Goal: Task Accomplishment & Management: Complete application form

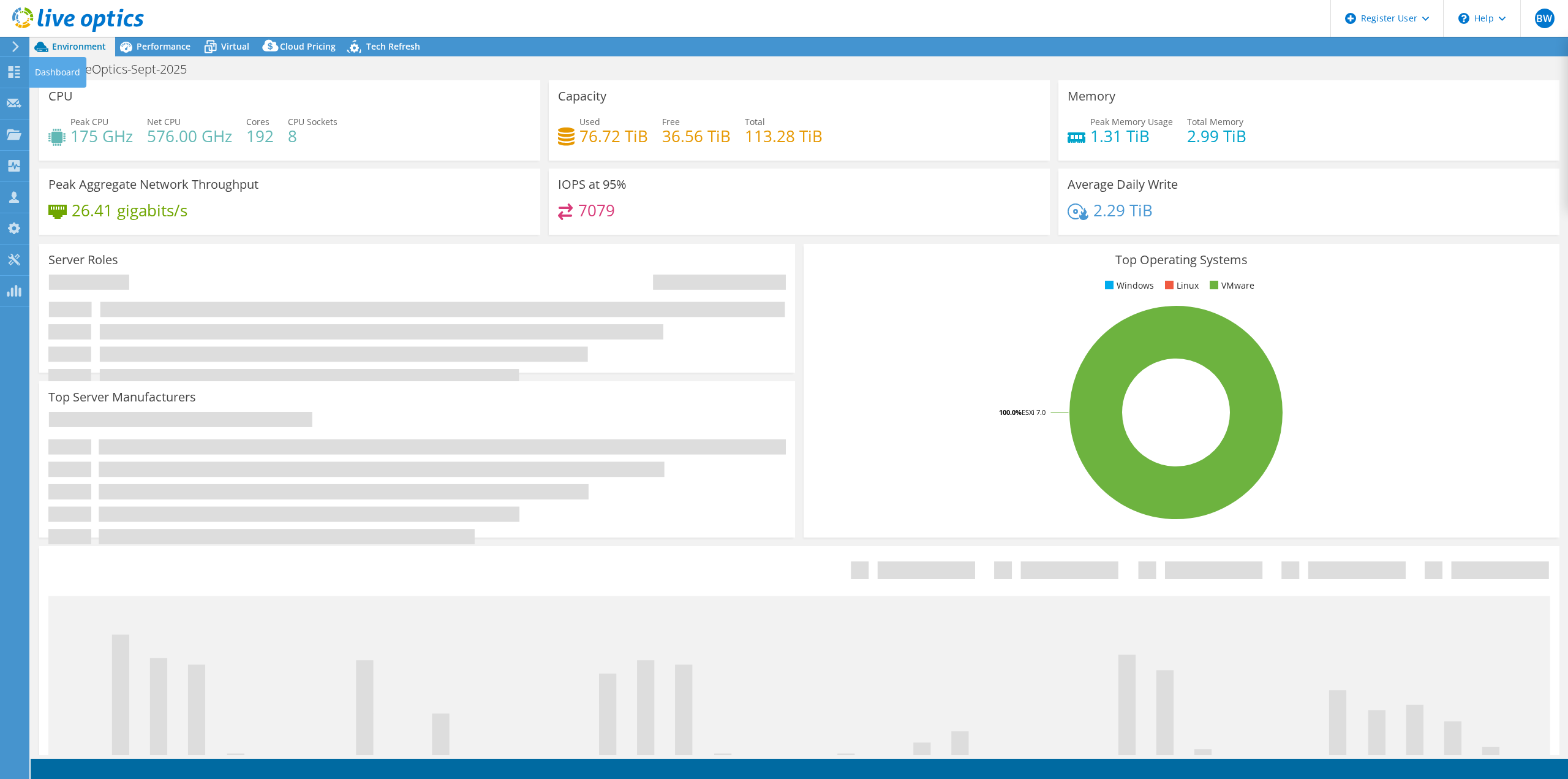
select select "USD"
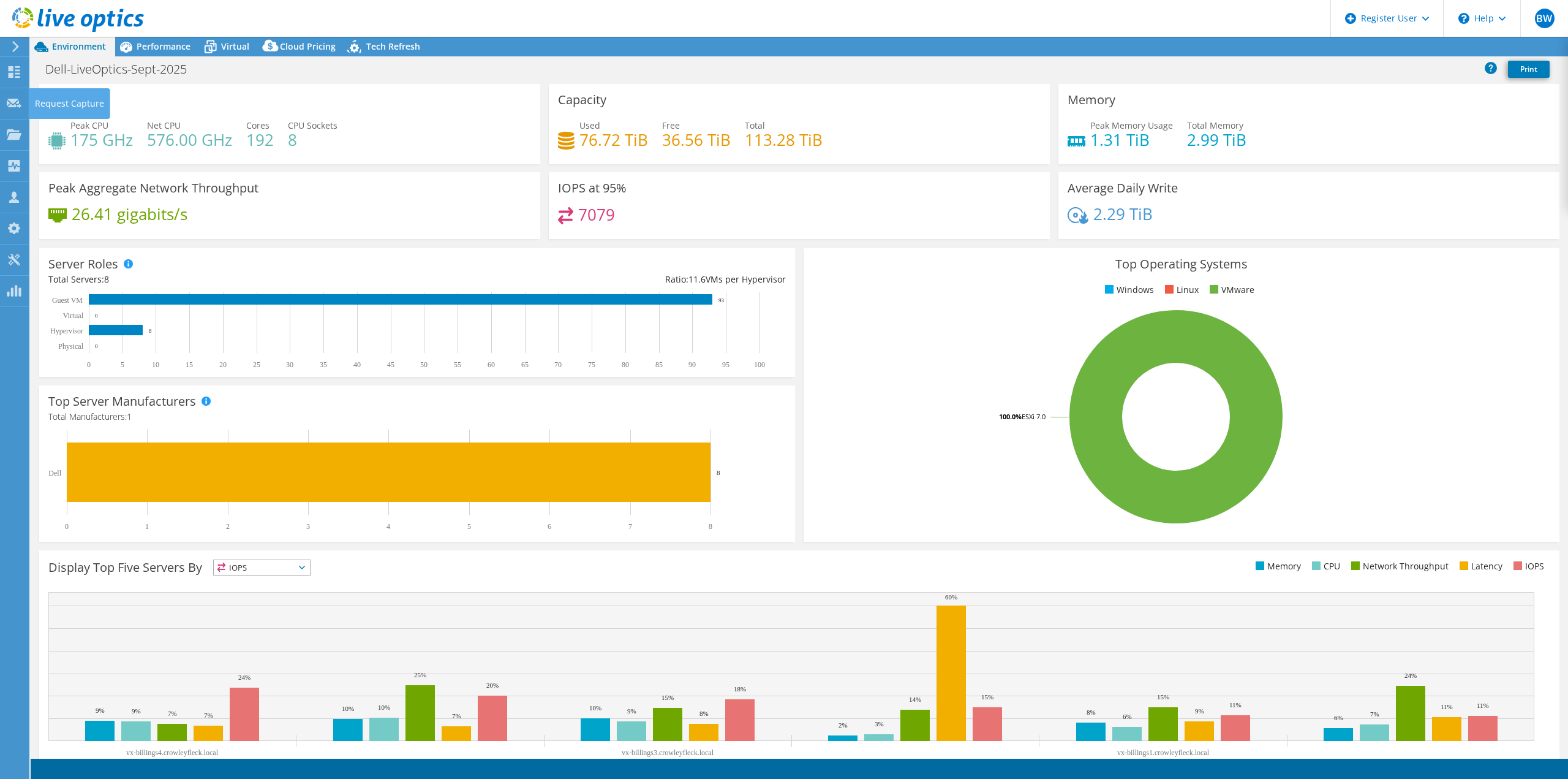
click at [13, 46] on icon at bounding box center [15, 47] width 9 height 11
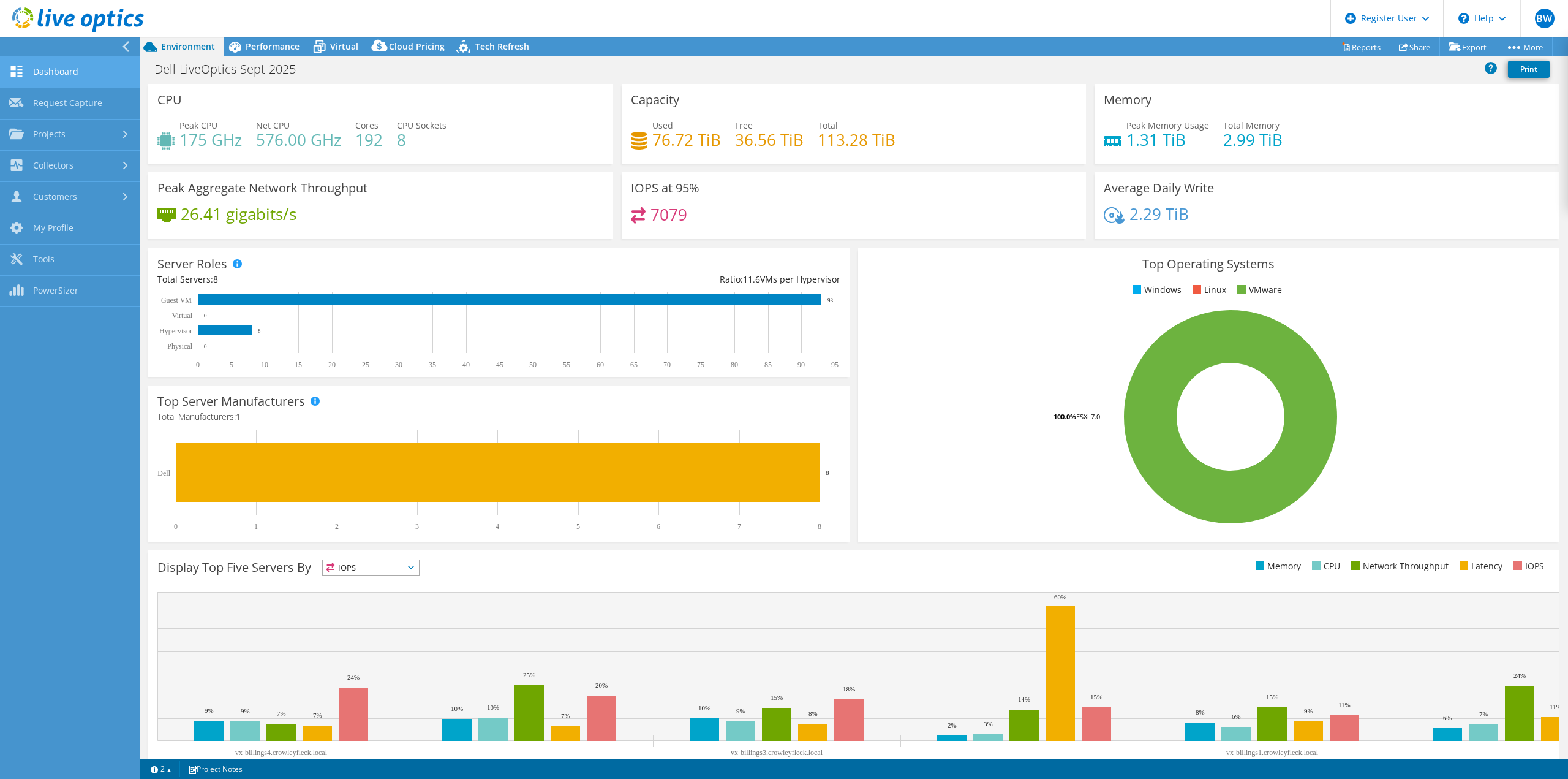
click at [34, 78] on link "Dashboard" at bounding box center [70, 73] width 140 height 32
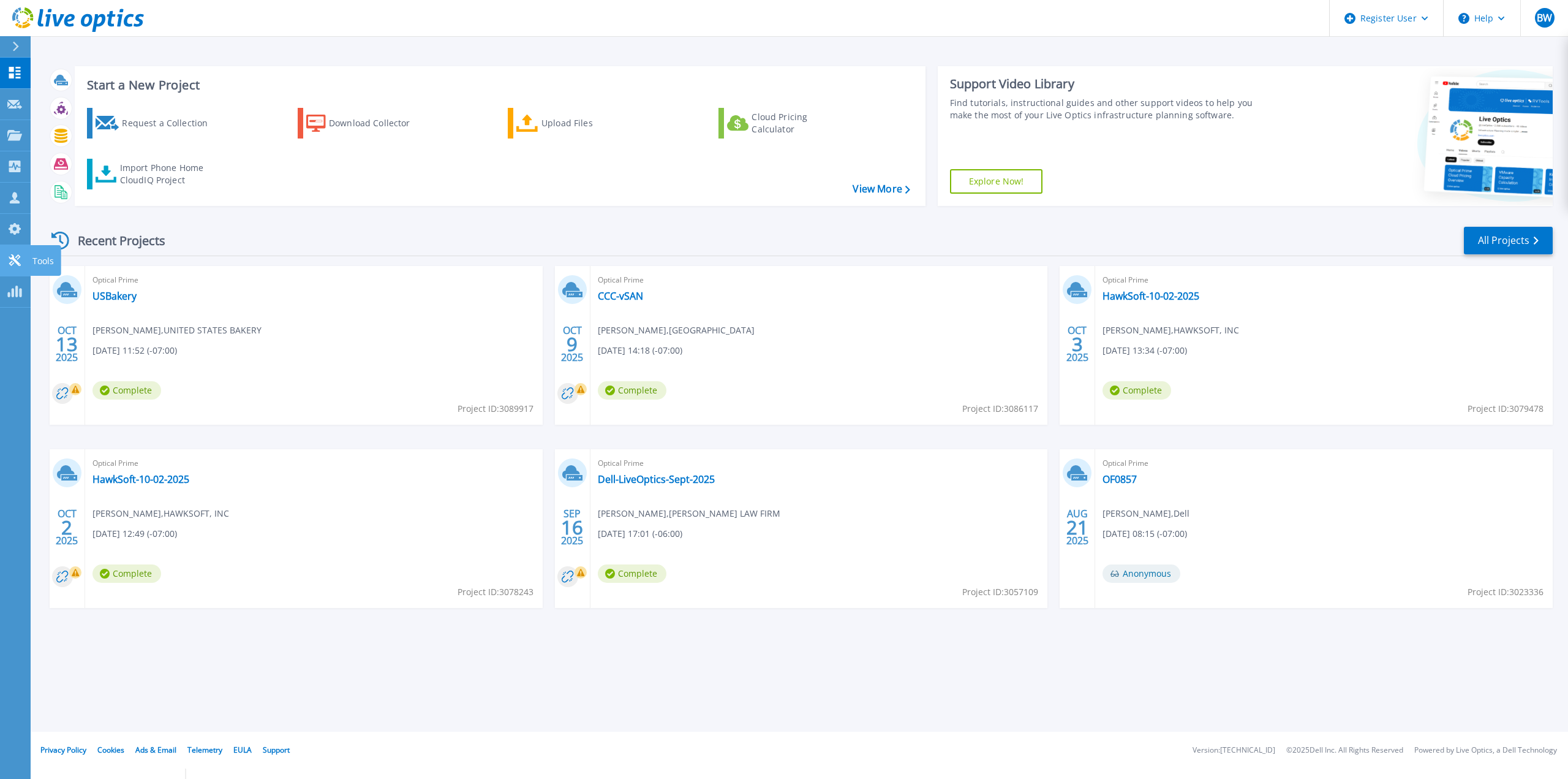
click at [6, 258] on link "Tools Tools" at bounding box center [15, 261] width 31 height 32
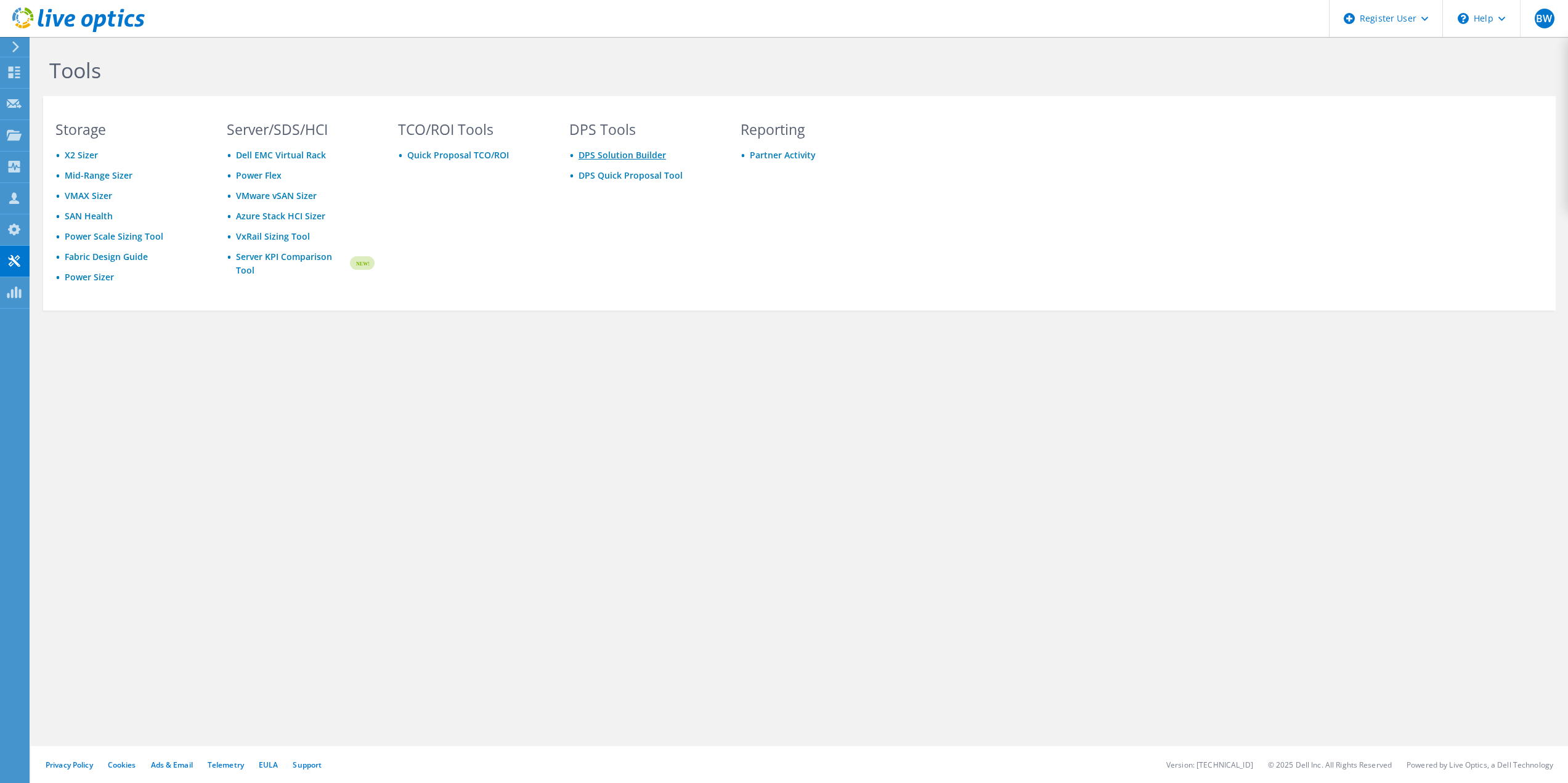
click at [627, 159] on link "DPS Solution Builder" at bounding box center [622, 155] width 88 height 12
click at [15, 139] on use at bounding box center [14, 135] width 14 height 10
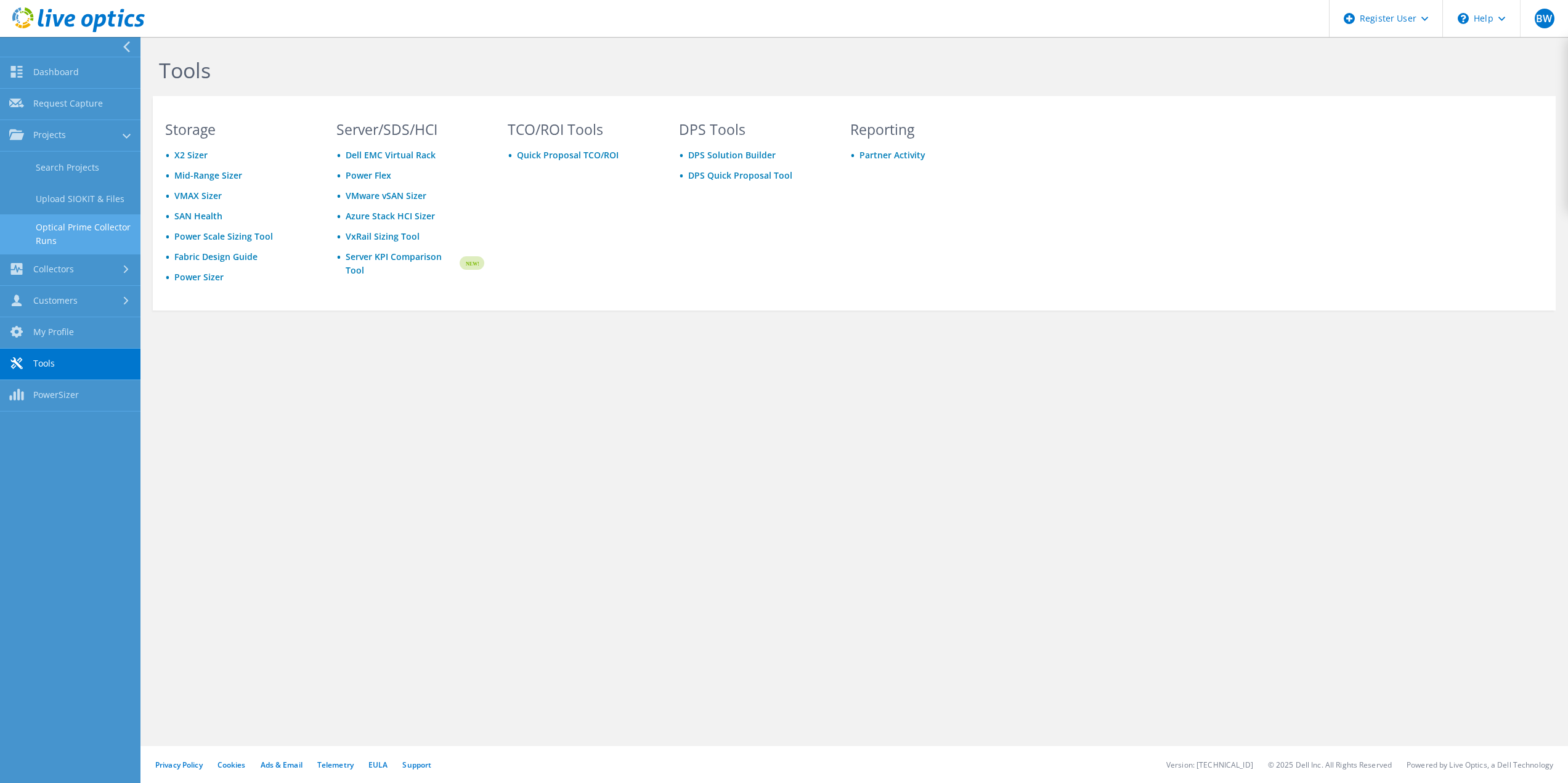
click at [111, 229] on link "Optical Prime Collector Runs" at bounding box center [70, 234] width 141 height 39
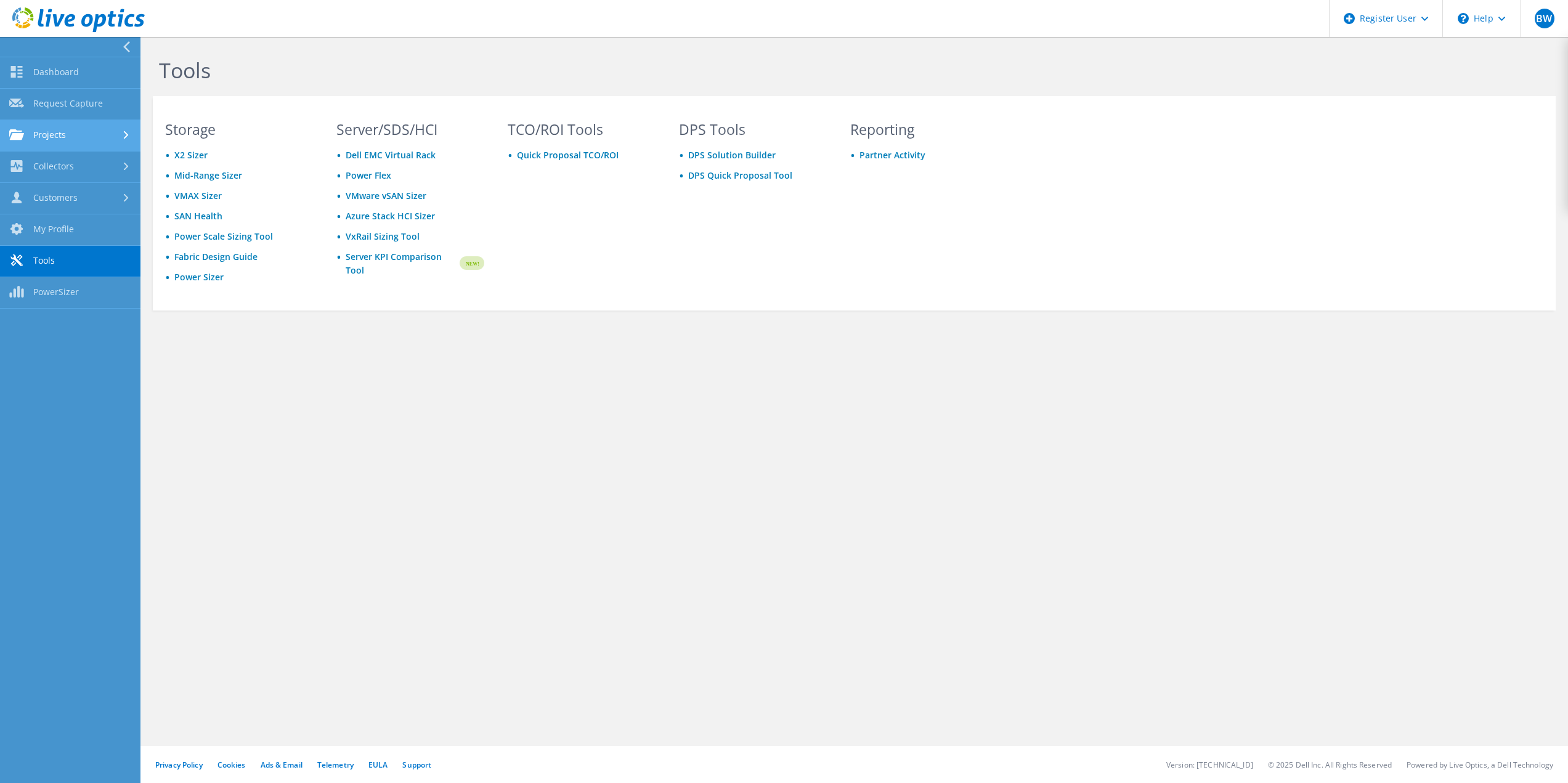
click at [64, 135] on link "Projects" at bounding box center [70, 136] width 141 height 32
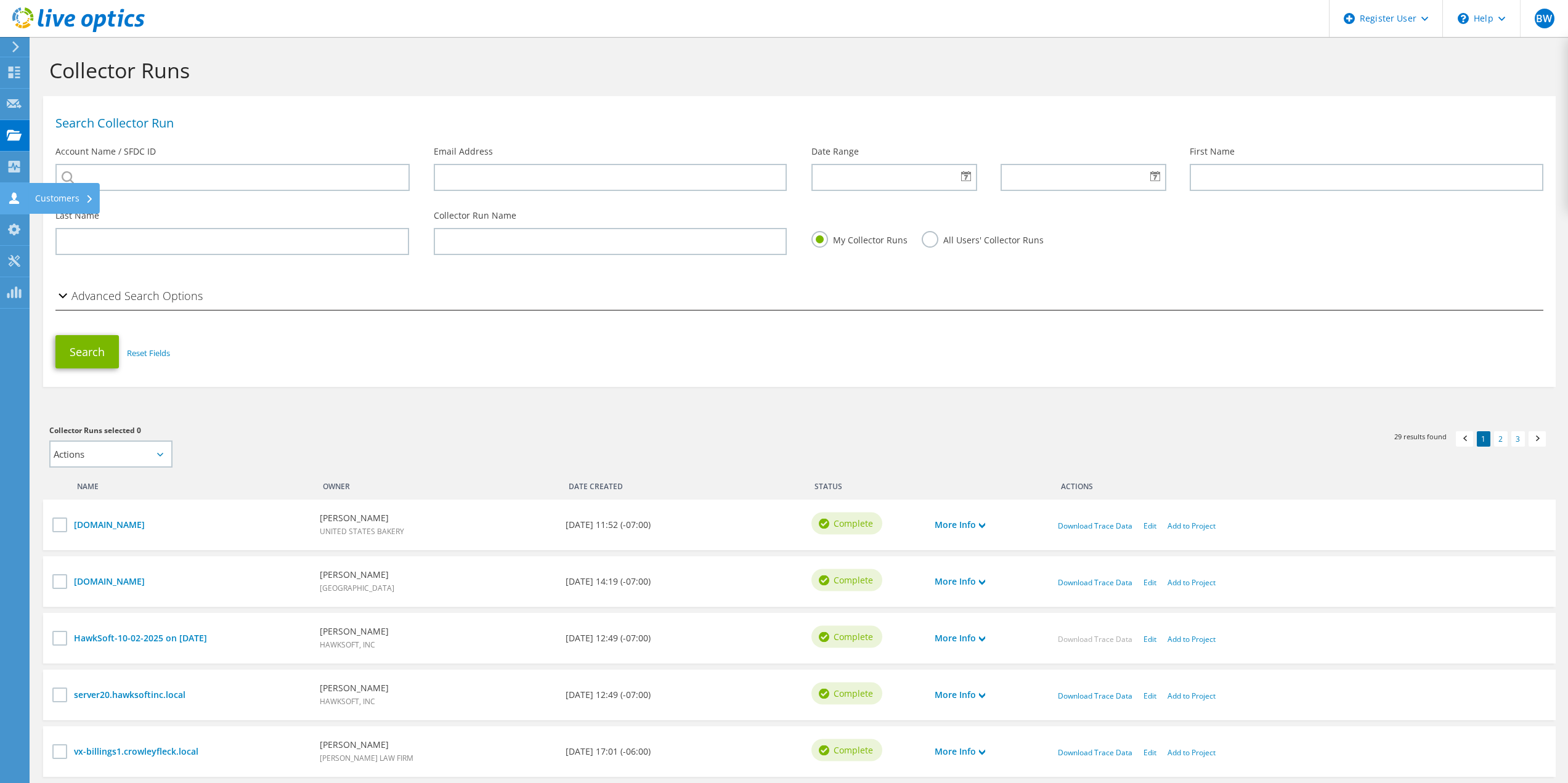
click at [19, 197] on icon at bounding box center [14, 198] width 14 height 12
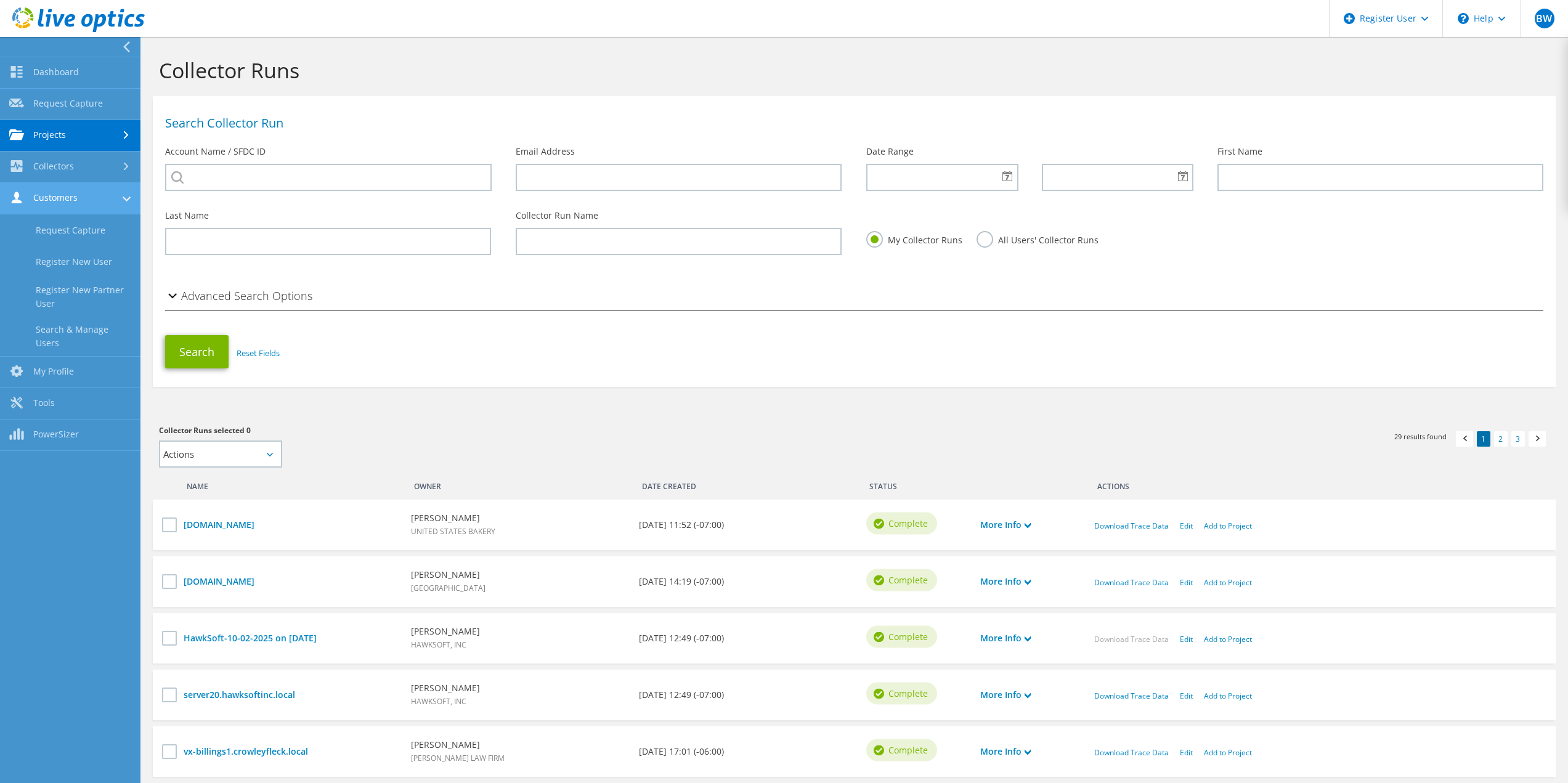
click at [65, 196] on link "Customers" at bounding box center [70, 199] width 141 height 32
click at [70, 170] on link "Collectors" at bounding box center [70, 168] width 141 height 32
click at [54, 269] on link "Data Domain Local Summary" at bounding box center [70, 265] width 141 height 39
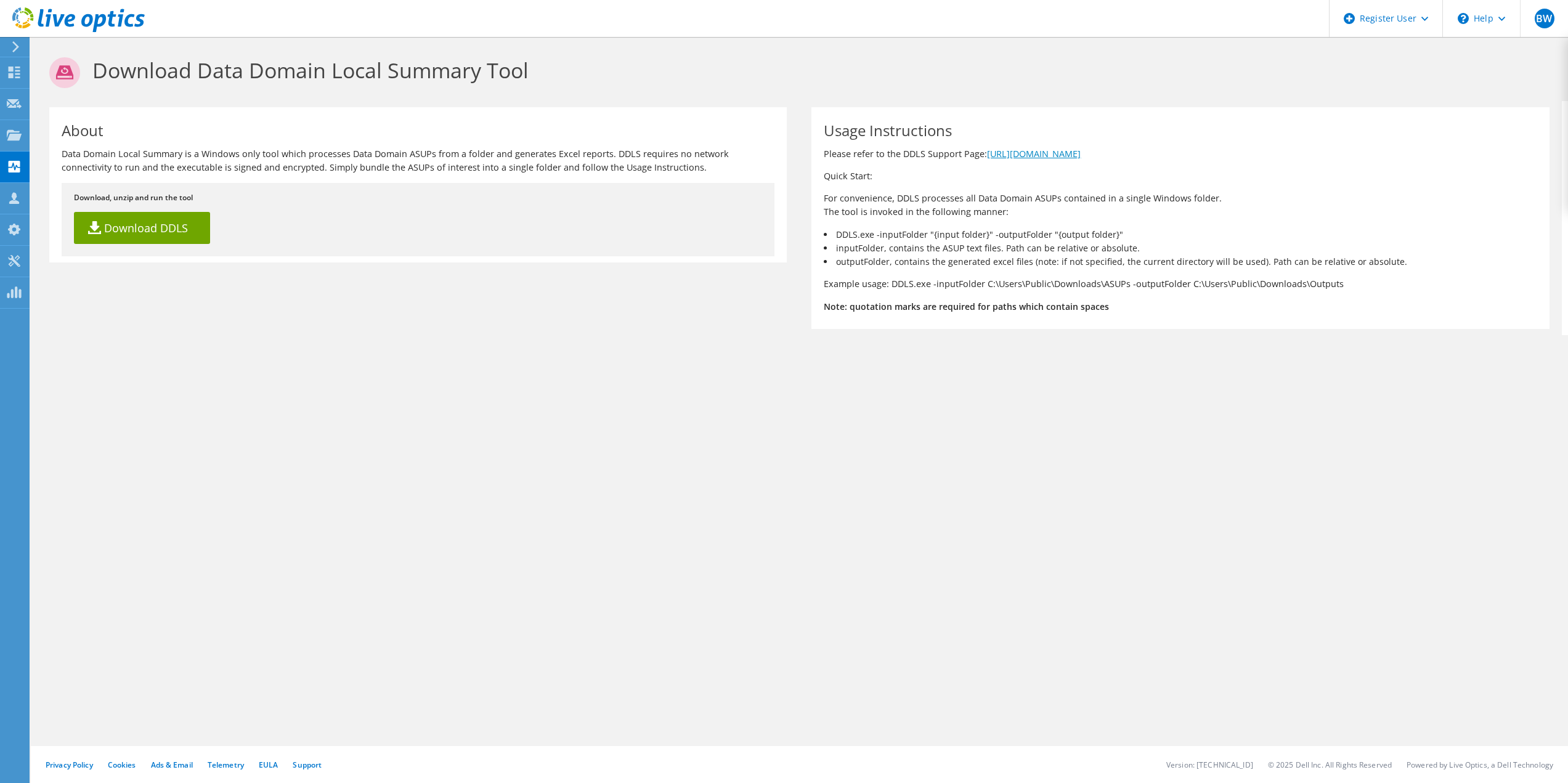
click at [1016, 152] on link "[URL][DOMAIN_NAME]" at bounding box center [1034, 153] width 94 height 12
click at [99, 234] on link "Download DDLS" at bounding box center [141, 228] width 136 height 32
click at [151, 126] on h1 "About" at bounding box center [415, 130] width 706 height 14
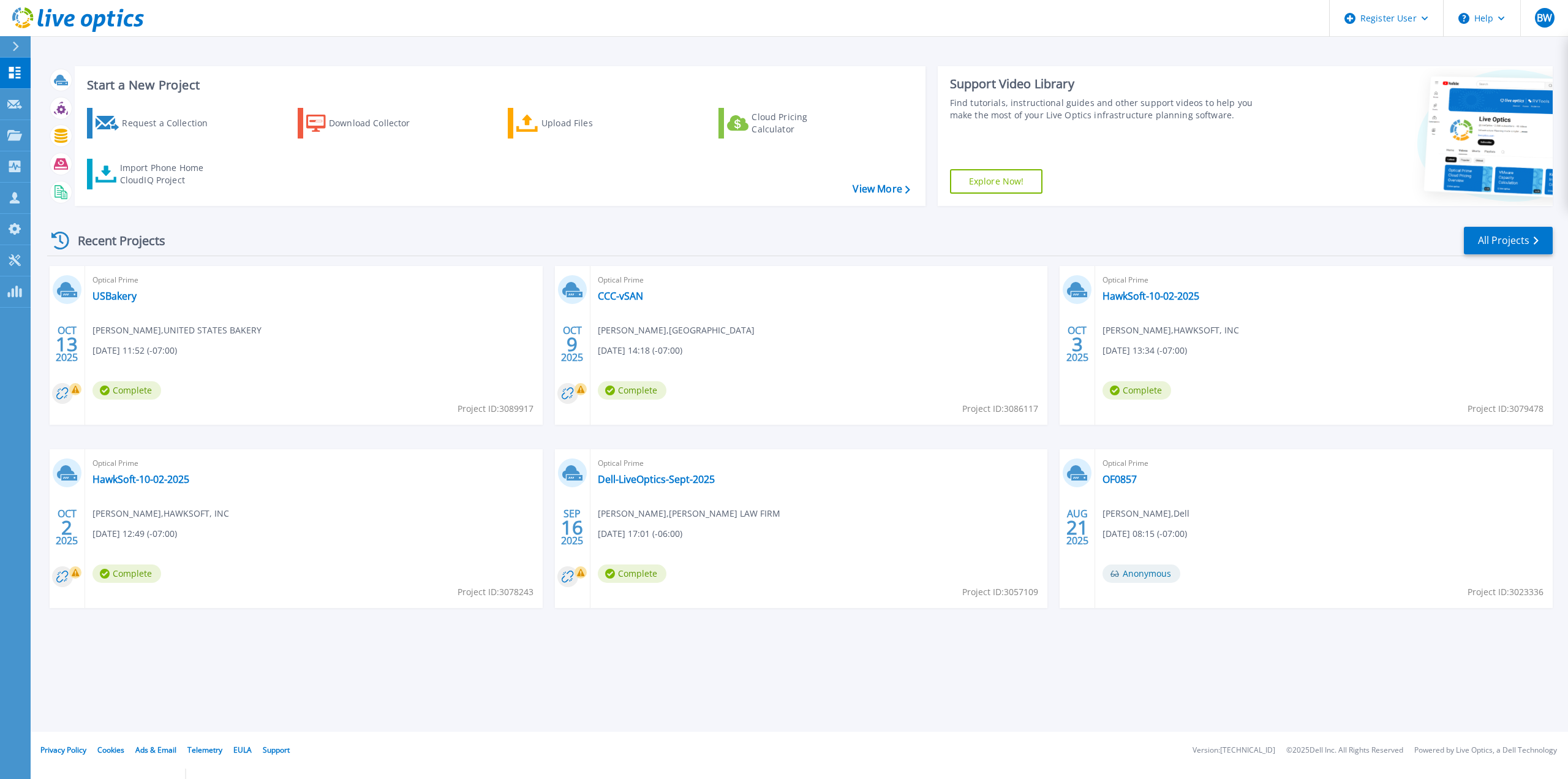
click at [931, 704] on div "Start a New Project Request a Collection Download Collector Upload Files Cloud …" at bounding box center [799, 366] width 1537 height 732
click at [824, 662] on div "Start a New Project Request a Collection Download Collector Upload Files Cloud …" at bounding box center [799, 366] width 1537 height 732
click at [18, 46] on icon at bounding box center [16, 47] width 6 height 10
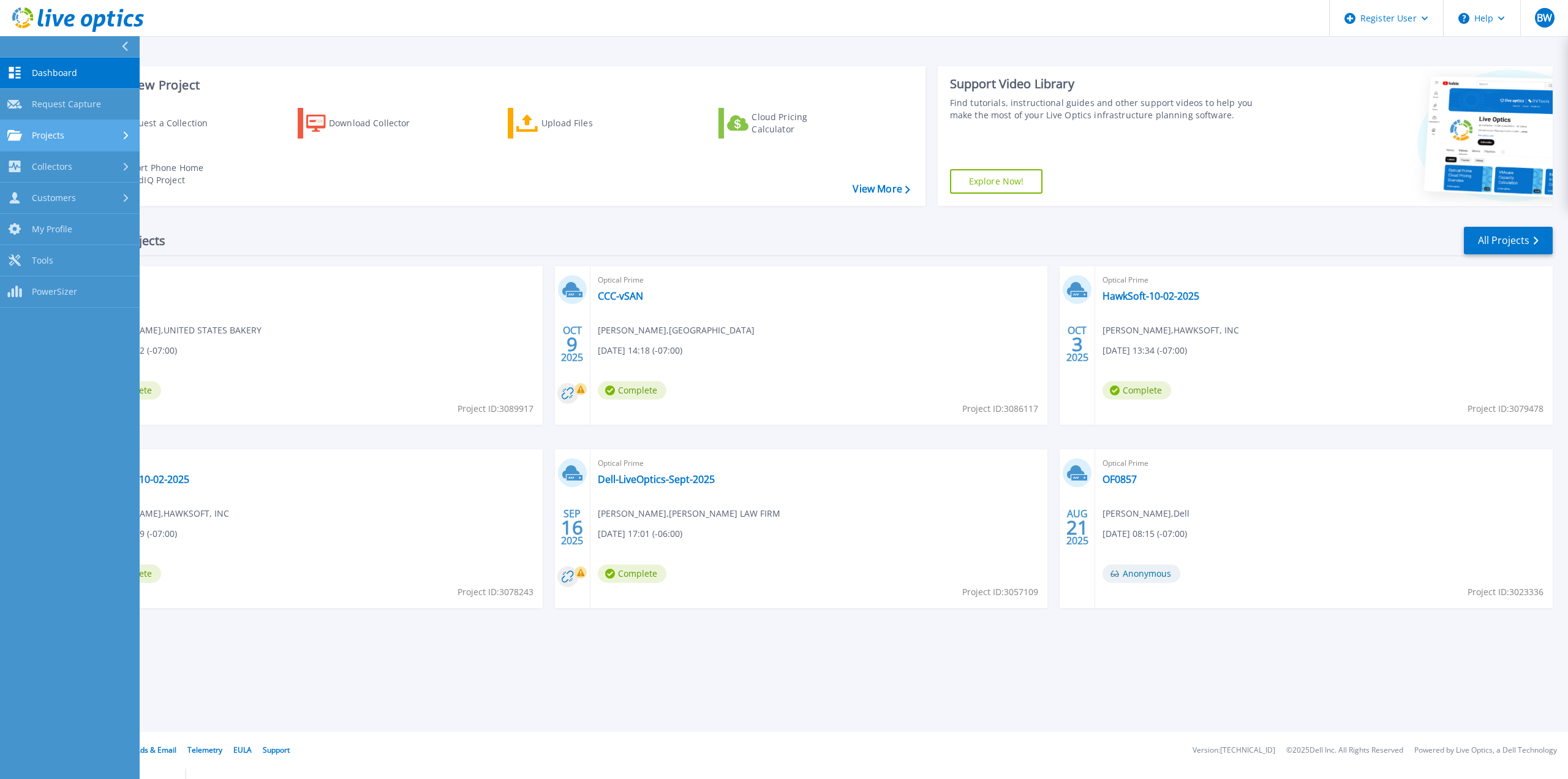
click at [43, 135] on span "Projects" at bounding box center [47, 135] width 32 height 11
click at [28, 76] on link "Dashboard Dashboard" at bounding box center [70, 73] width 140 height 32
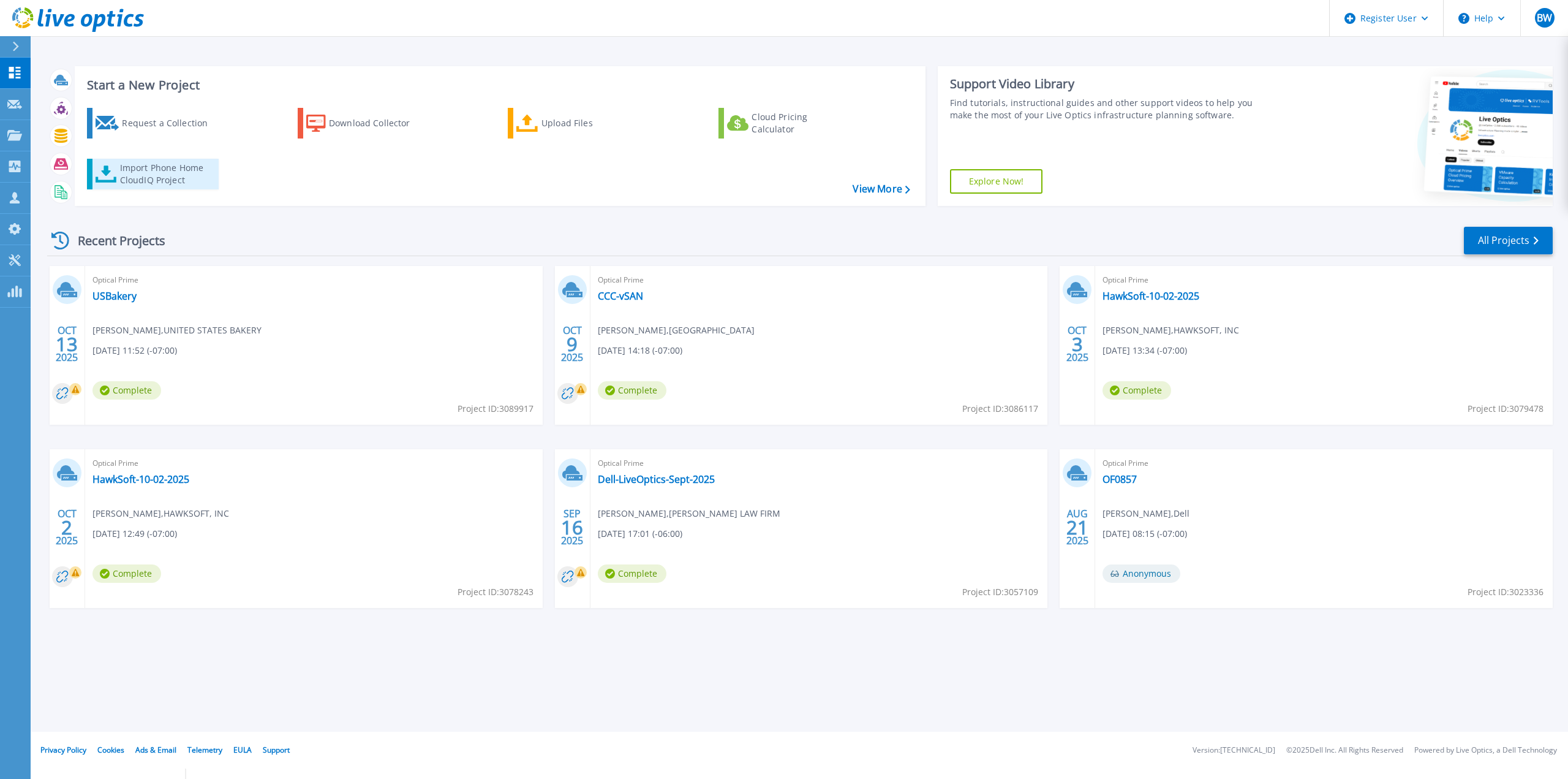
click at [158, 168] on div "Import Phone Home CloudIQ Project" at bounding box center [167, 174] width 95 height 25
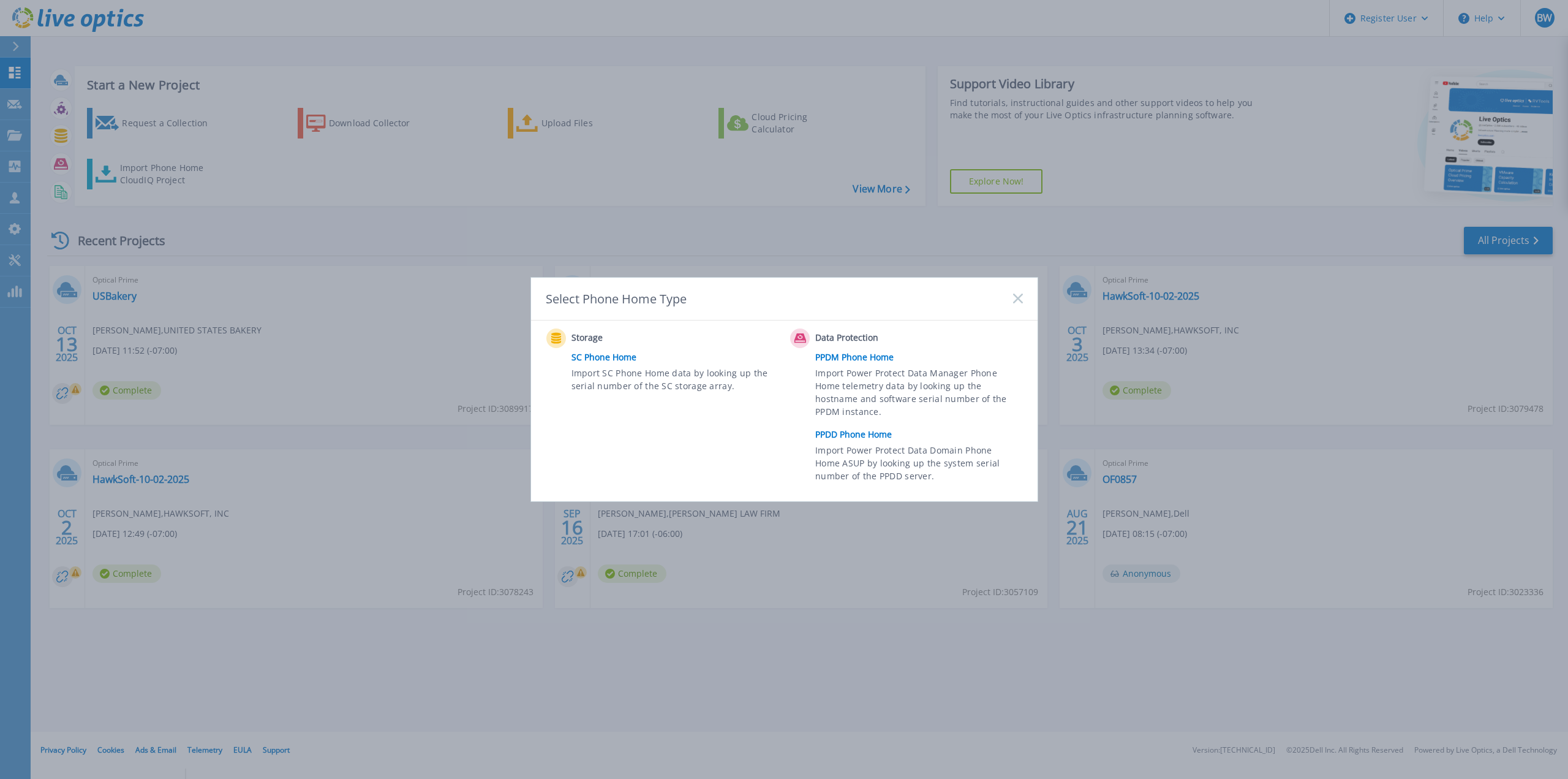
click at [866, 443] on link "PPDD Phone Home" at bounding box center [922, 434] width 213 height 19
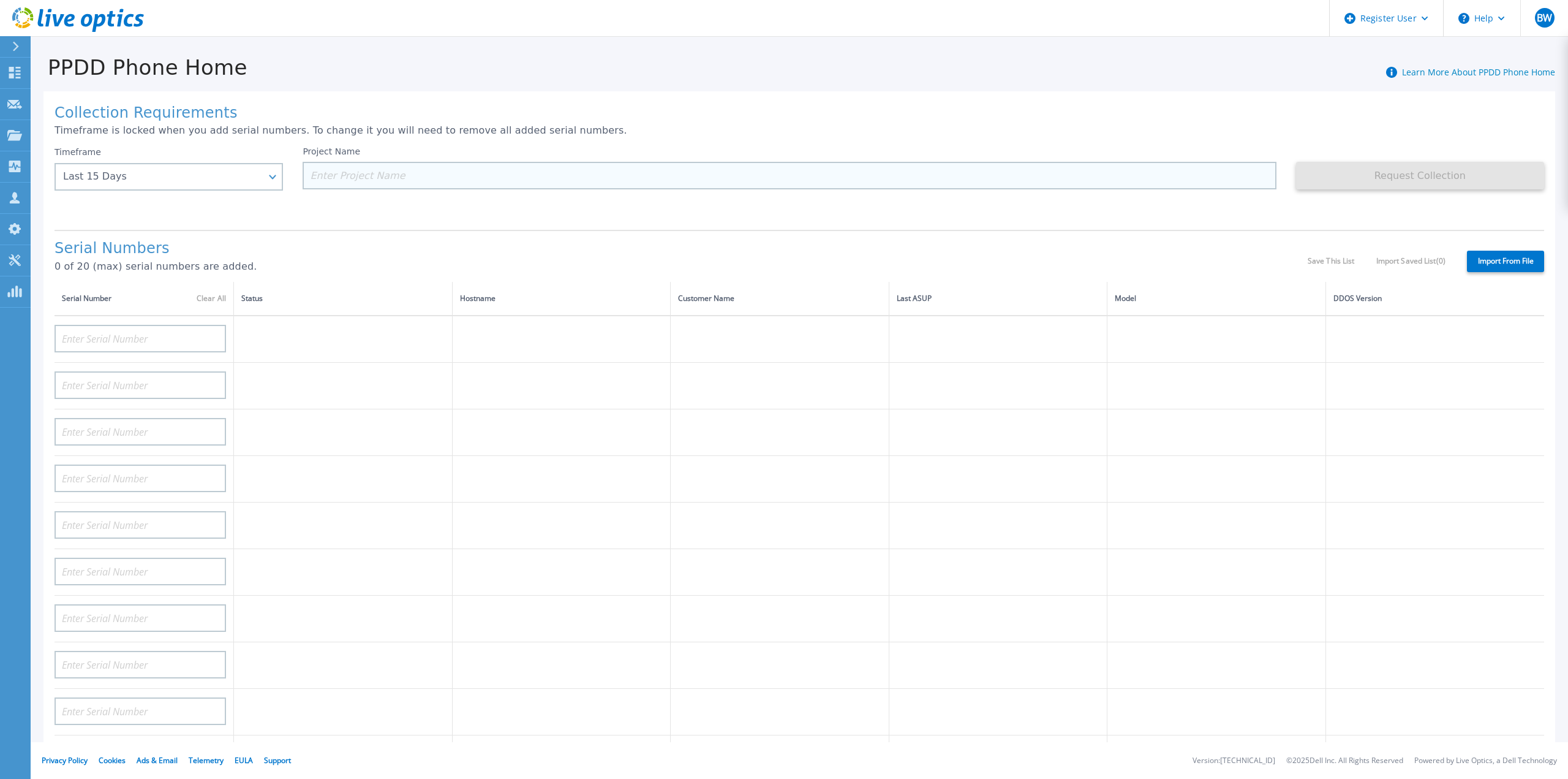
click at [366, 163] on input at bounding box center [789, 176] width 973 height 27
paste input "APM01204116399"
type input "APM01204116399"
click at [88, 327] on input at bounding box center [140, 338] width 171 height 27
paste input "APM01204116399"
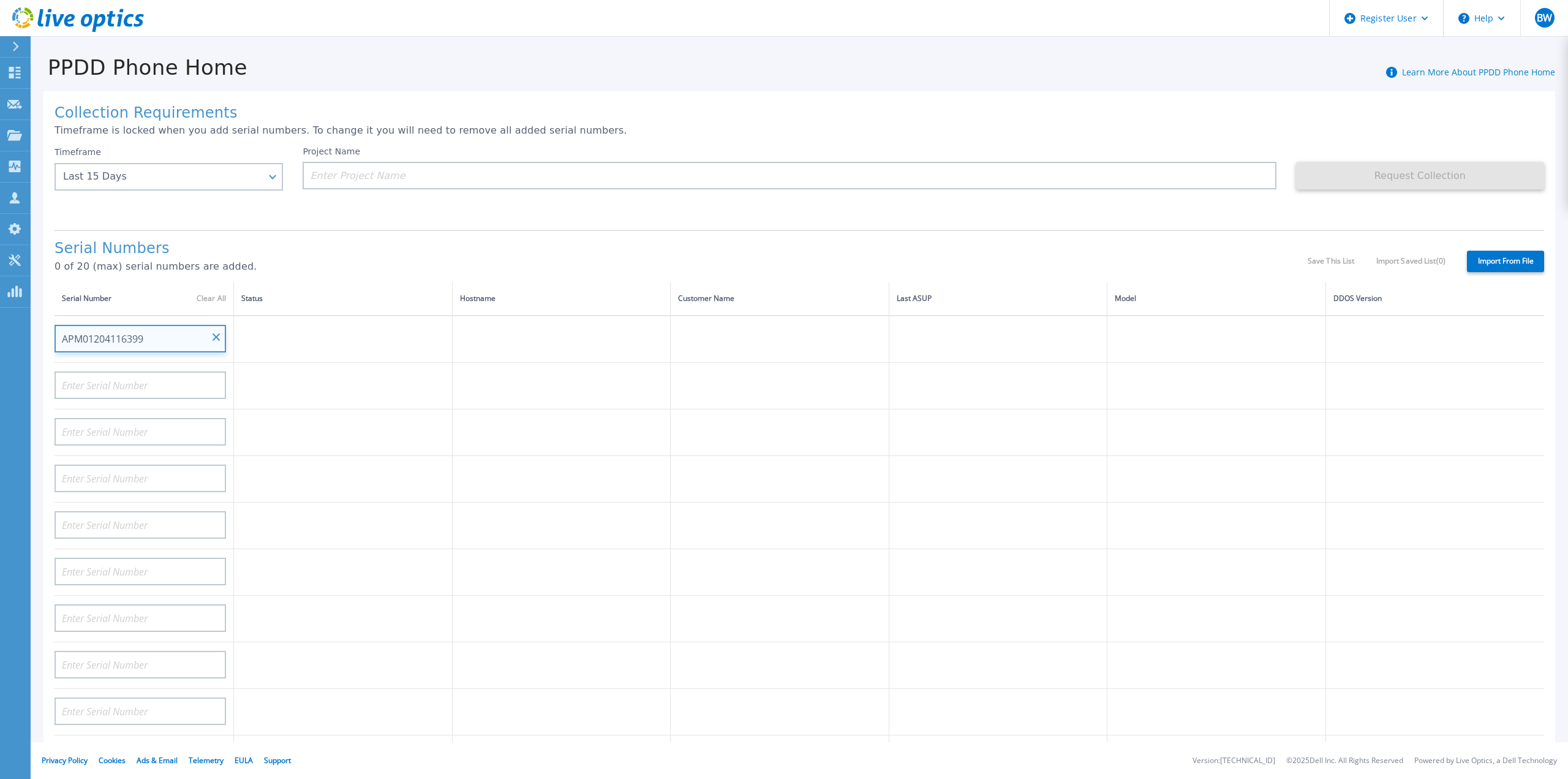
type input "APM01204116399"
click at [1496, 251] on label "Import From File" at bounding box center [1506, 261] width 78 height 21
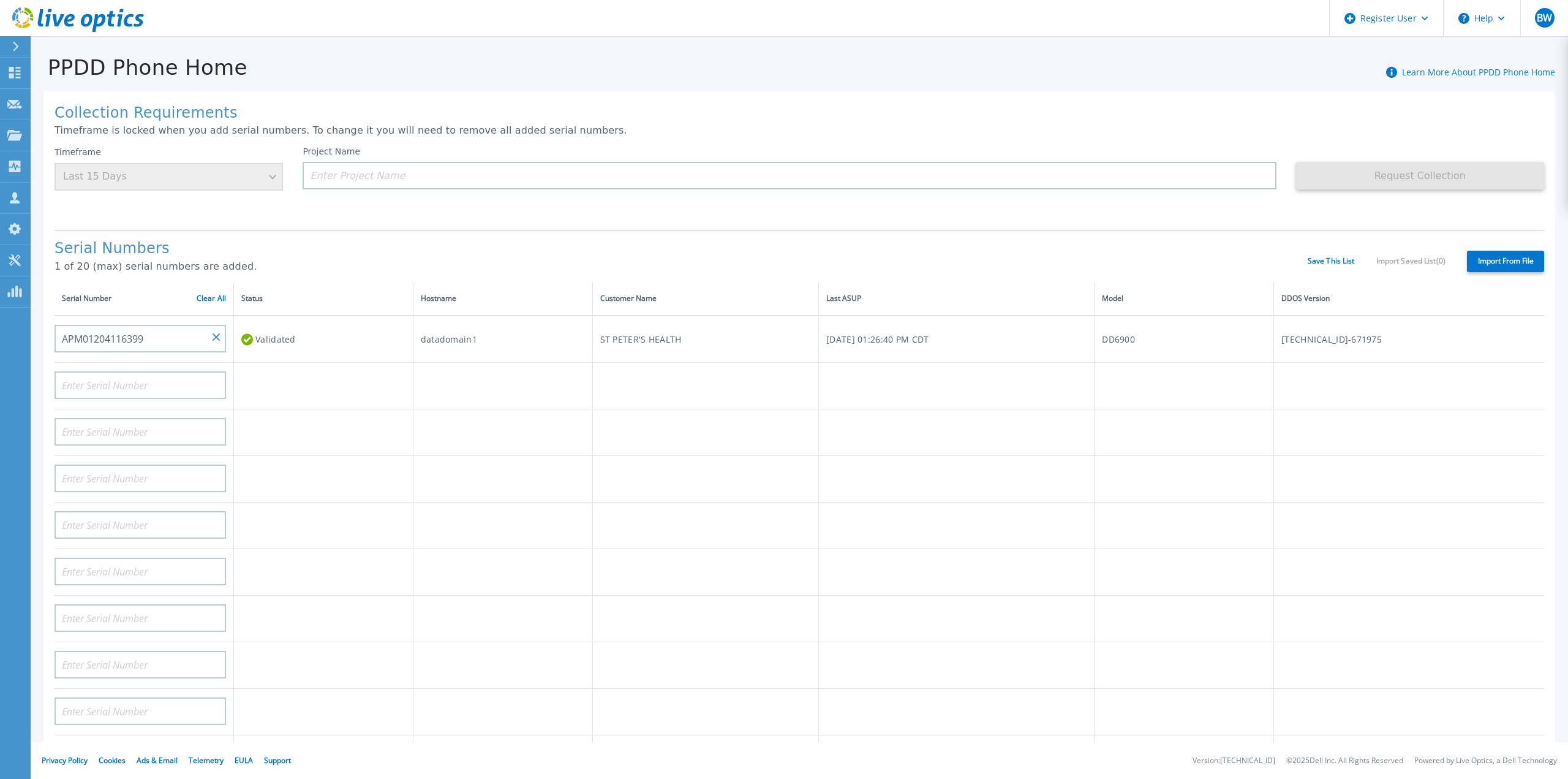
click at [1517, 251] on label "Import From File" at bounding box center [1506, 261] width 78 height 21
click at [0, 0] on input "Import From File" at bounding box center [0, 0] width 0 height 0
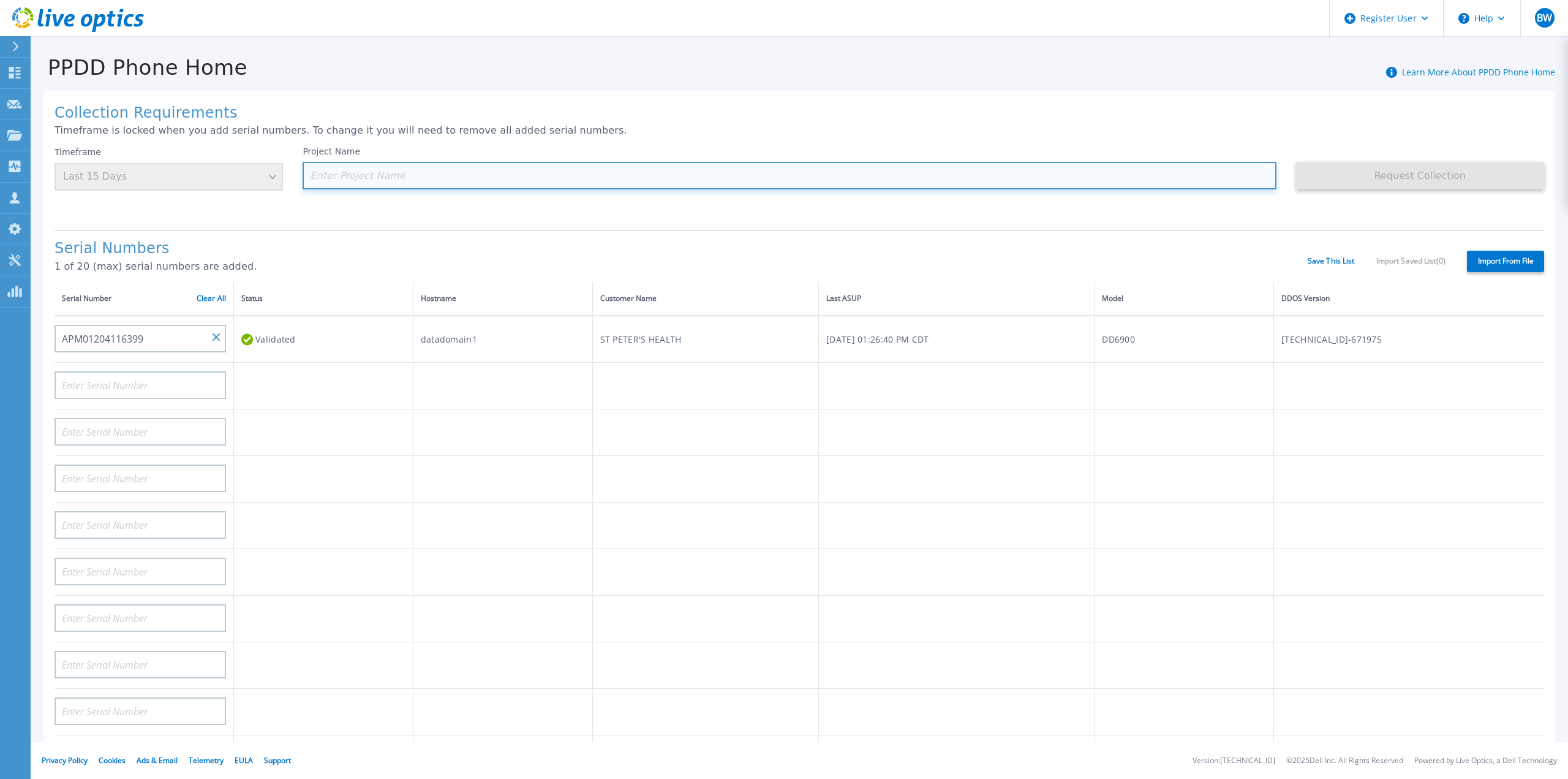
click at [381, 184] on input at bounding box center [789, 176] width 973 height 27
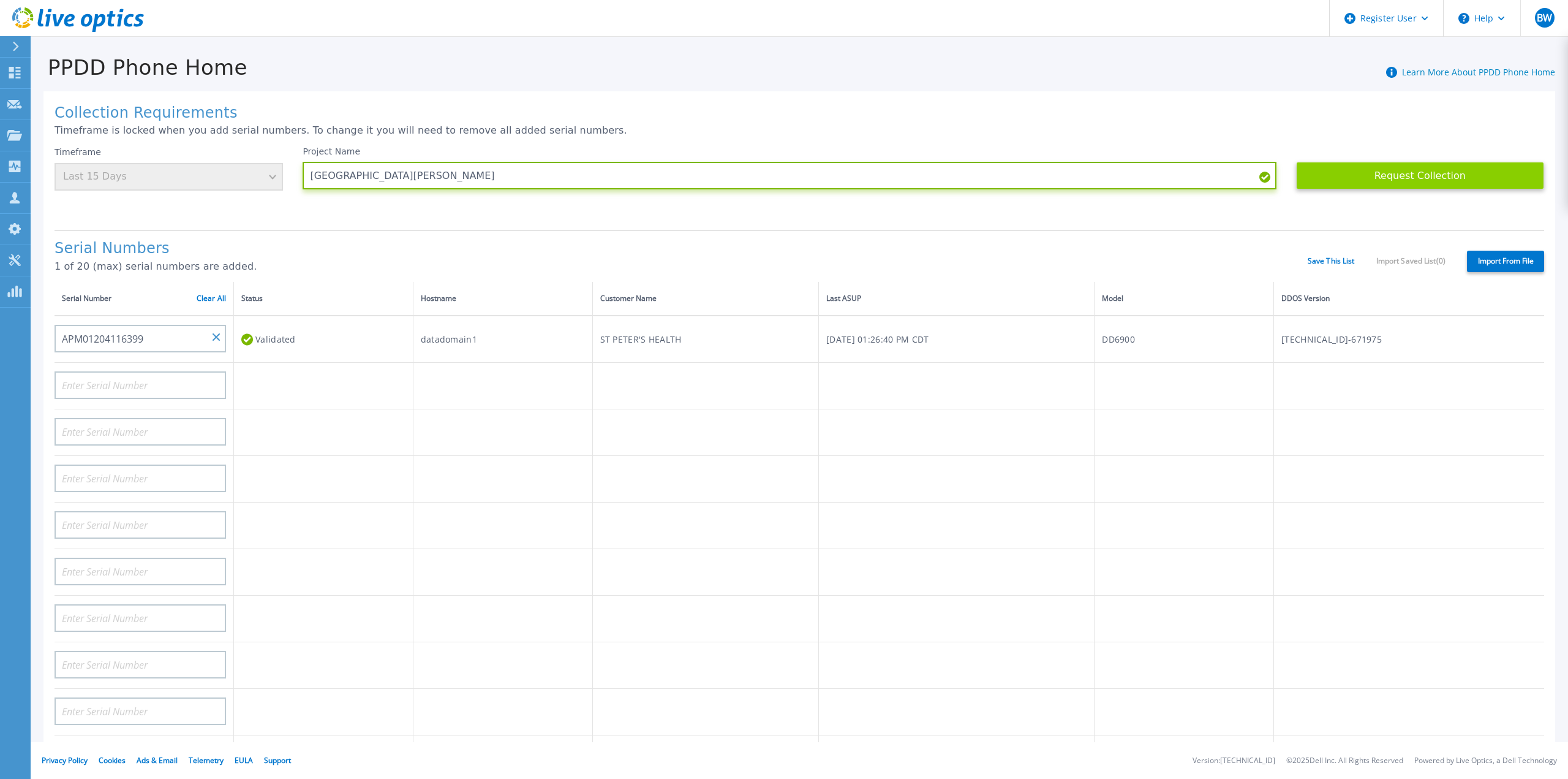
type input "[GEOGRAPHIC_DATA][PERSON_NAME]"
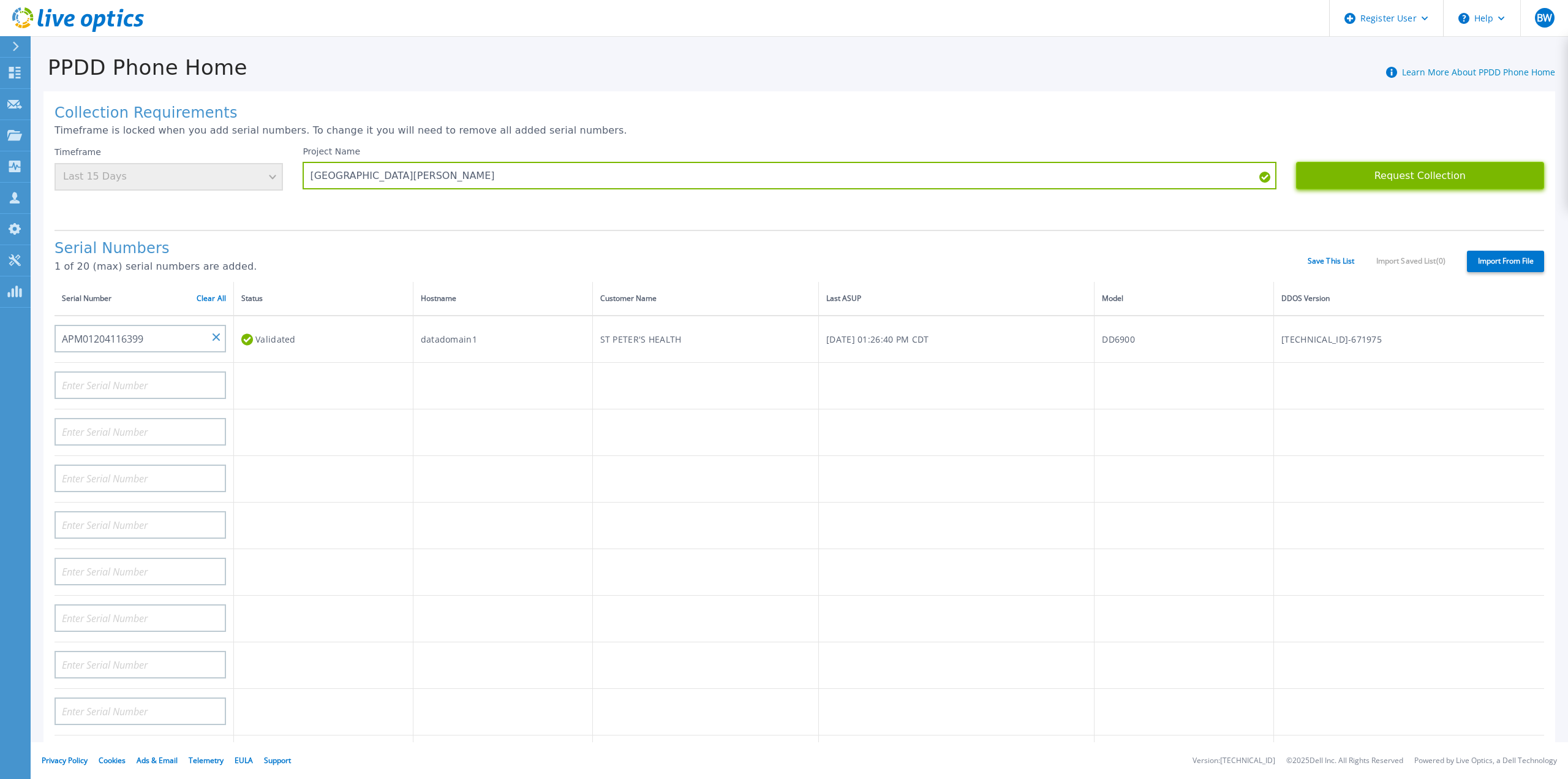
click at [1372, 187] on button "Request Collection" at bounding box center [1421, 176] width 248 height 27
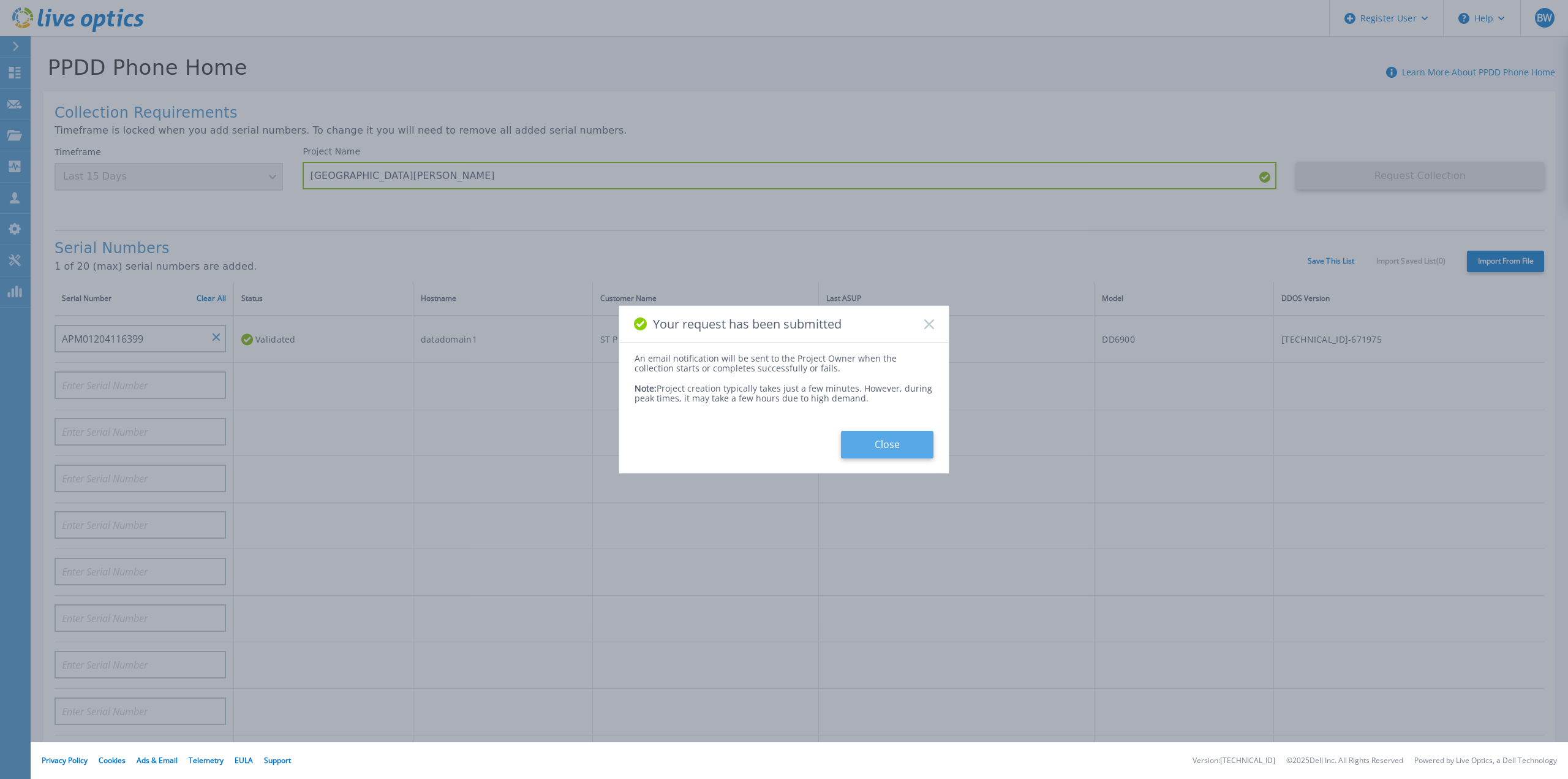
click at [882, 452] on button "Close" at bounding box center [887, 445] width 93 height 27
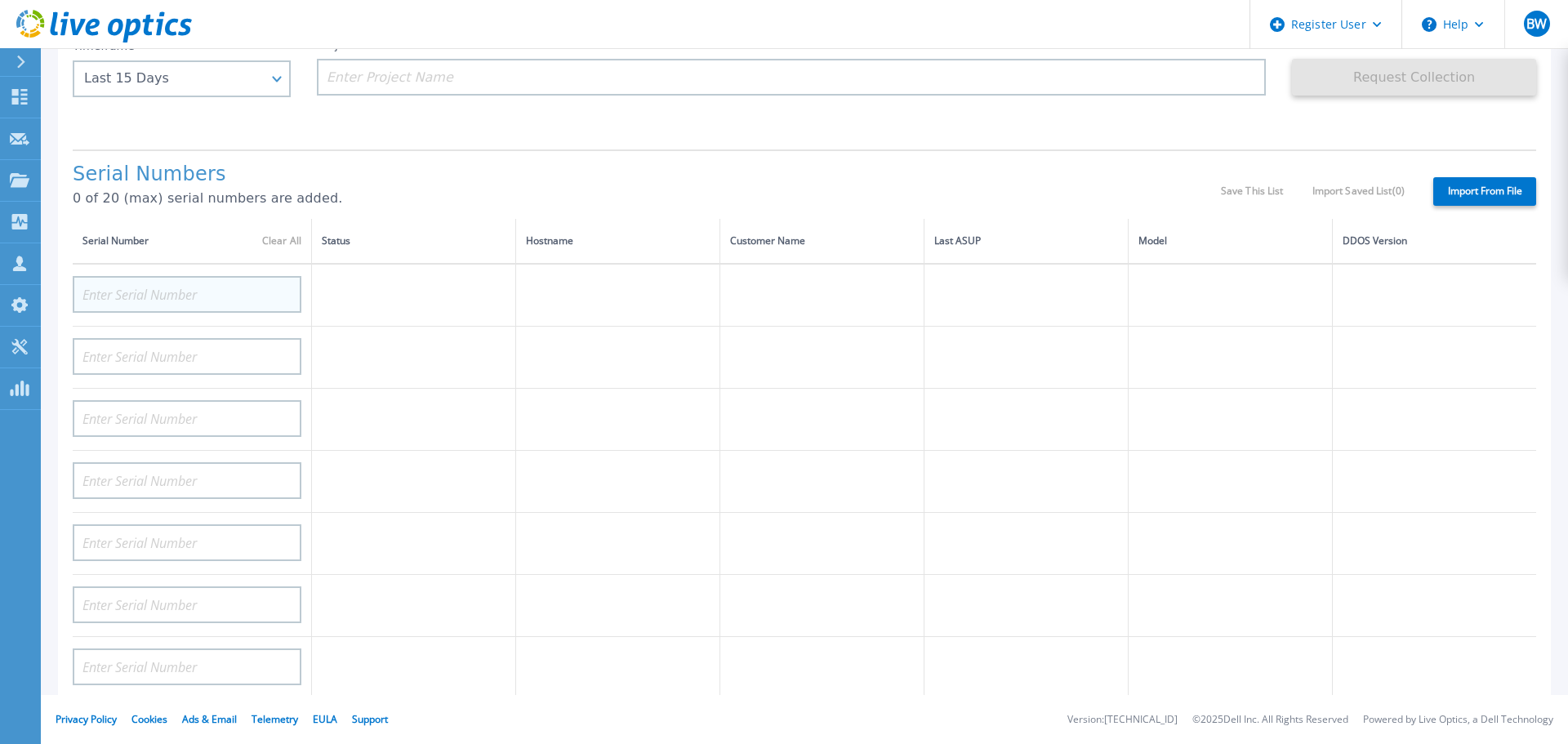
scroll to position [138, 0]
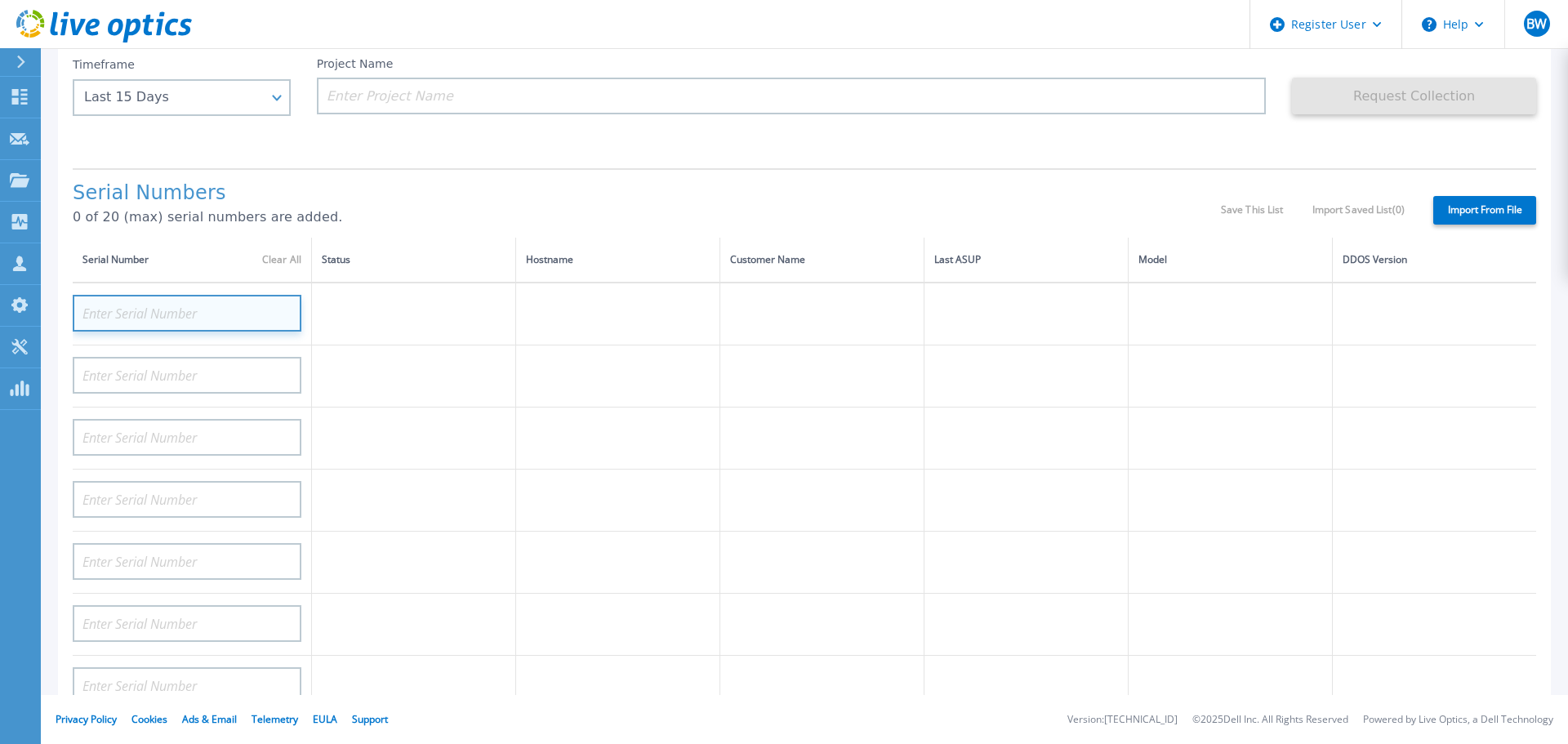
click at [111, 303] on input at bounding box center [187, 313] width 229 height 37
paste input "71S47L3"
type input "71S47L3"
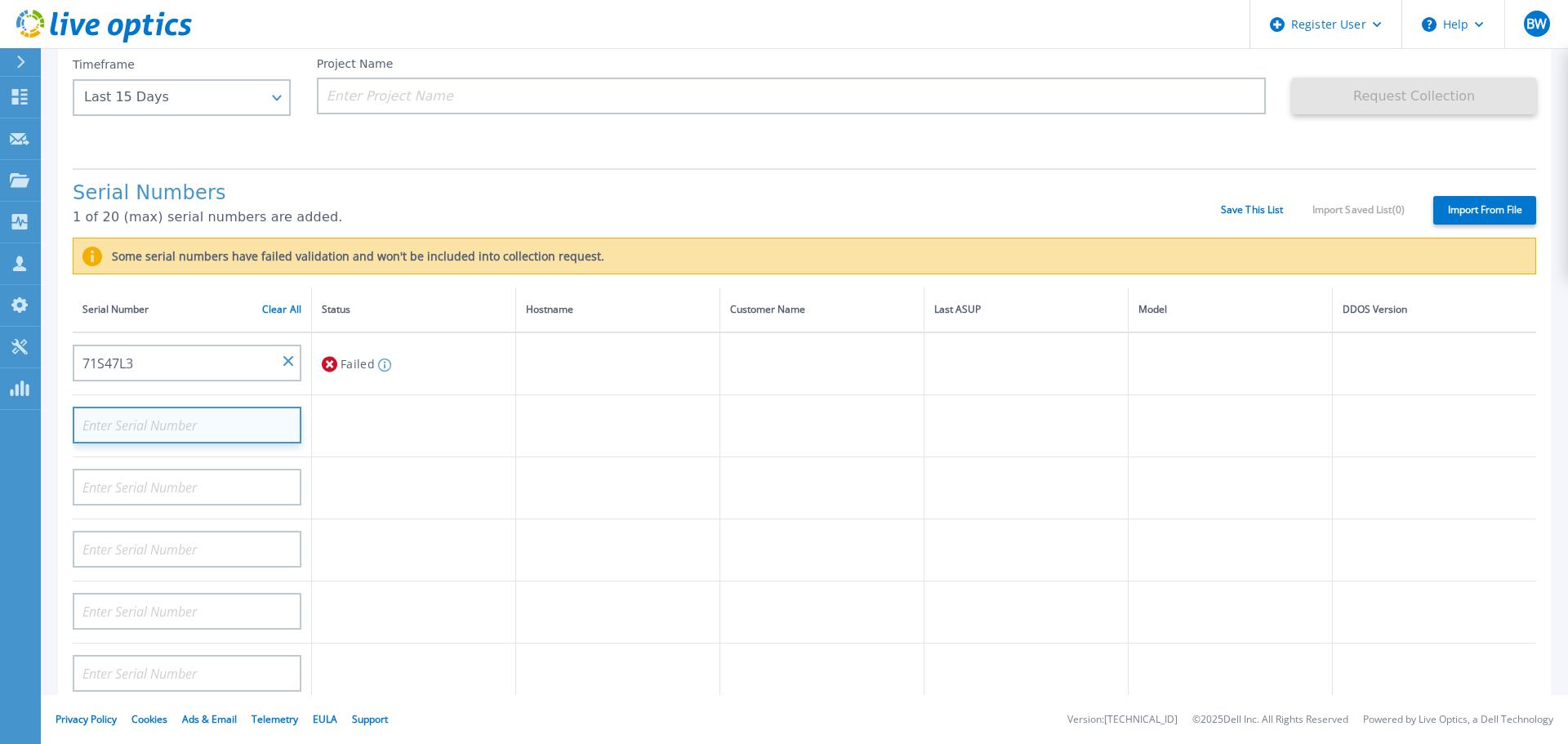
click at [137, 413] on input at bounding box center [187, 425] width 229 height 37
paste input "1136561246"
type input "1136561246"
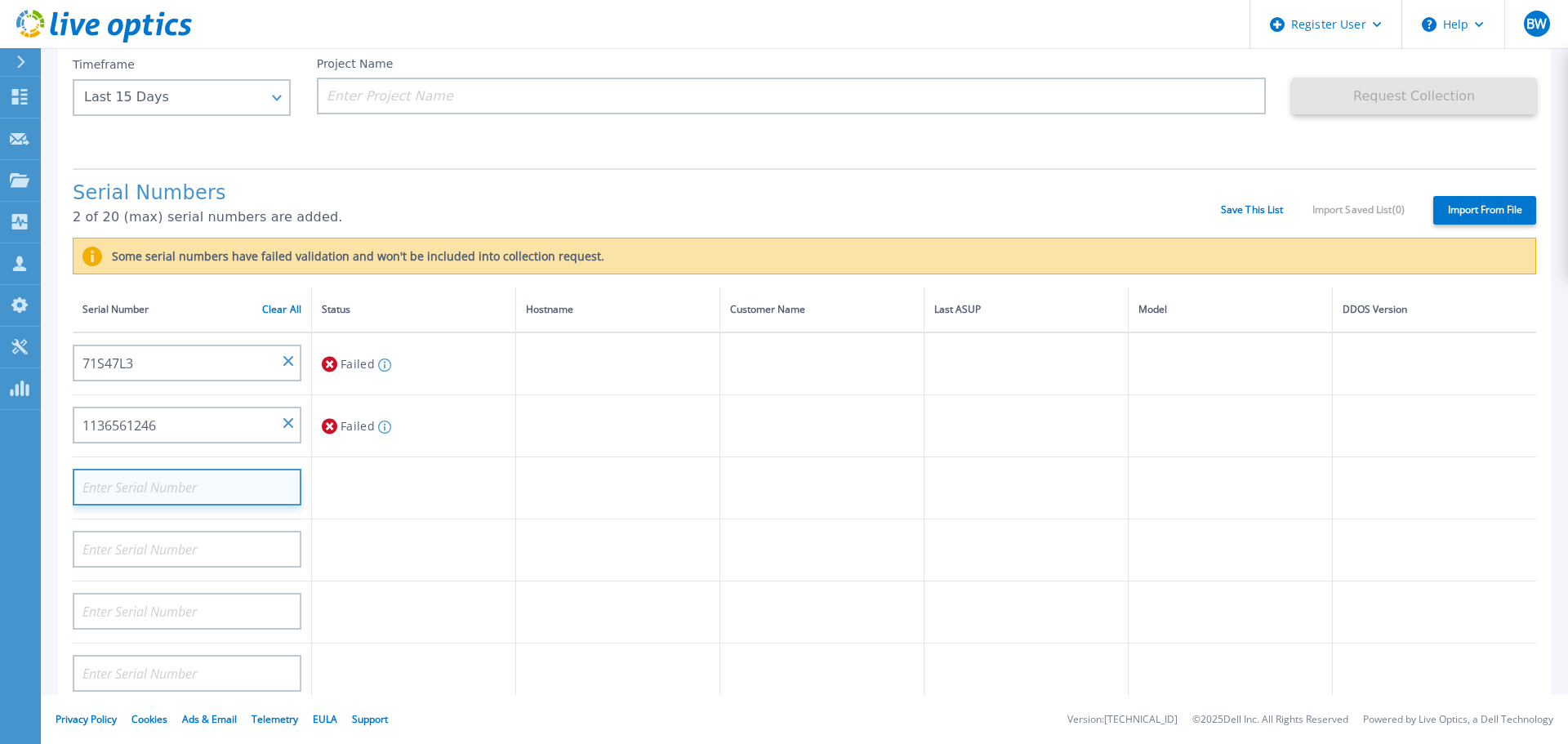
click at [99, 471] on input at bounding box center [187, 487] width 229 height 37
paste input "1136561312"
type input "1136561312"
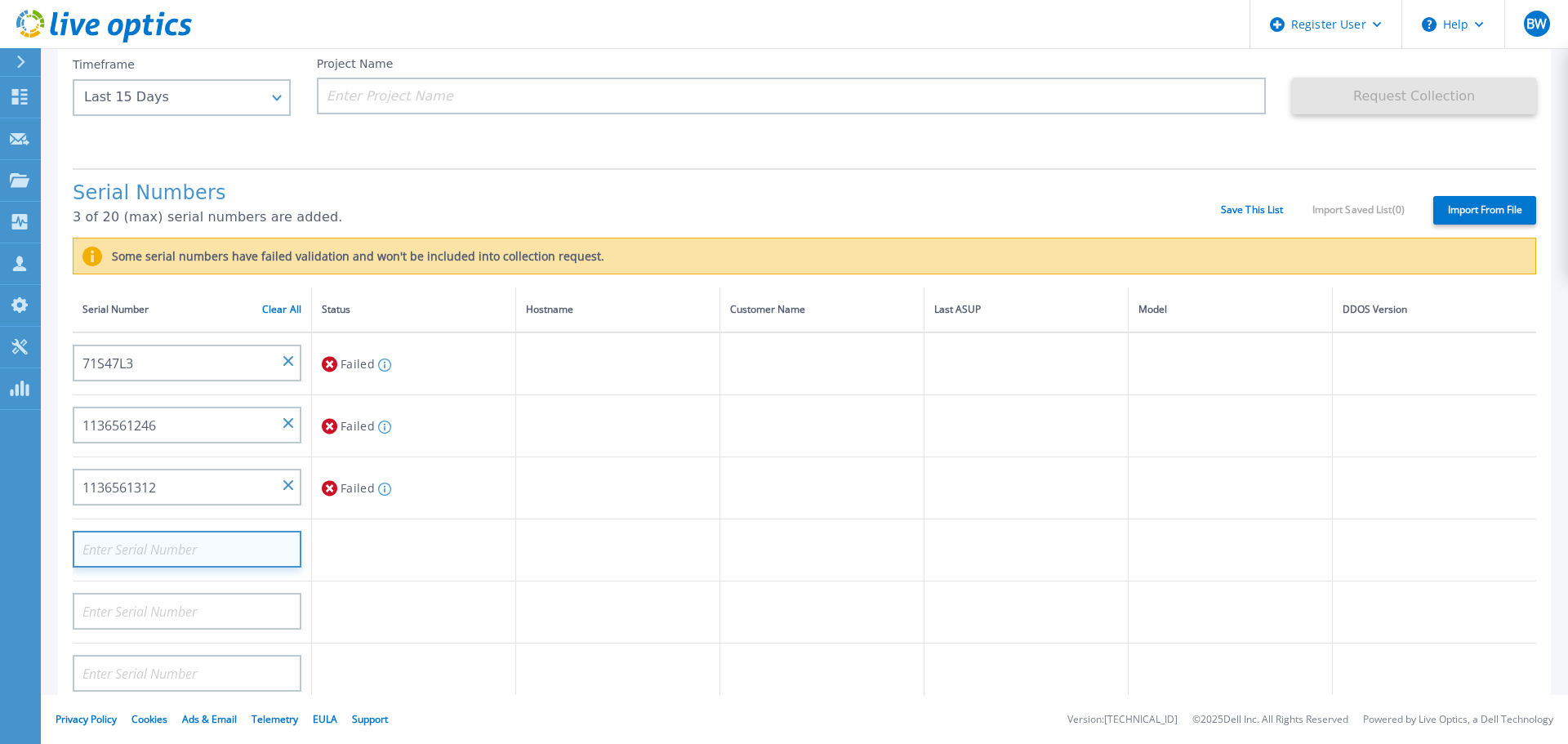
click at [138, 543] on input at bounding box center [187, 548] width 229 height 37
click at [135, 550] on input at bounding box center [187, 548] width 229 height 37
paste input "APM01204116399"
type input "APM01204116399"
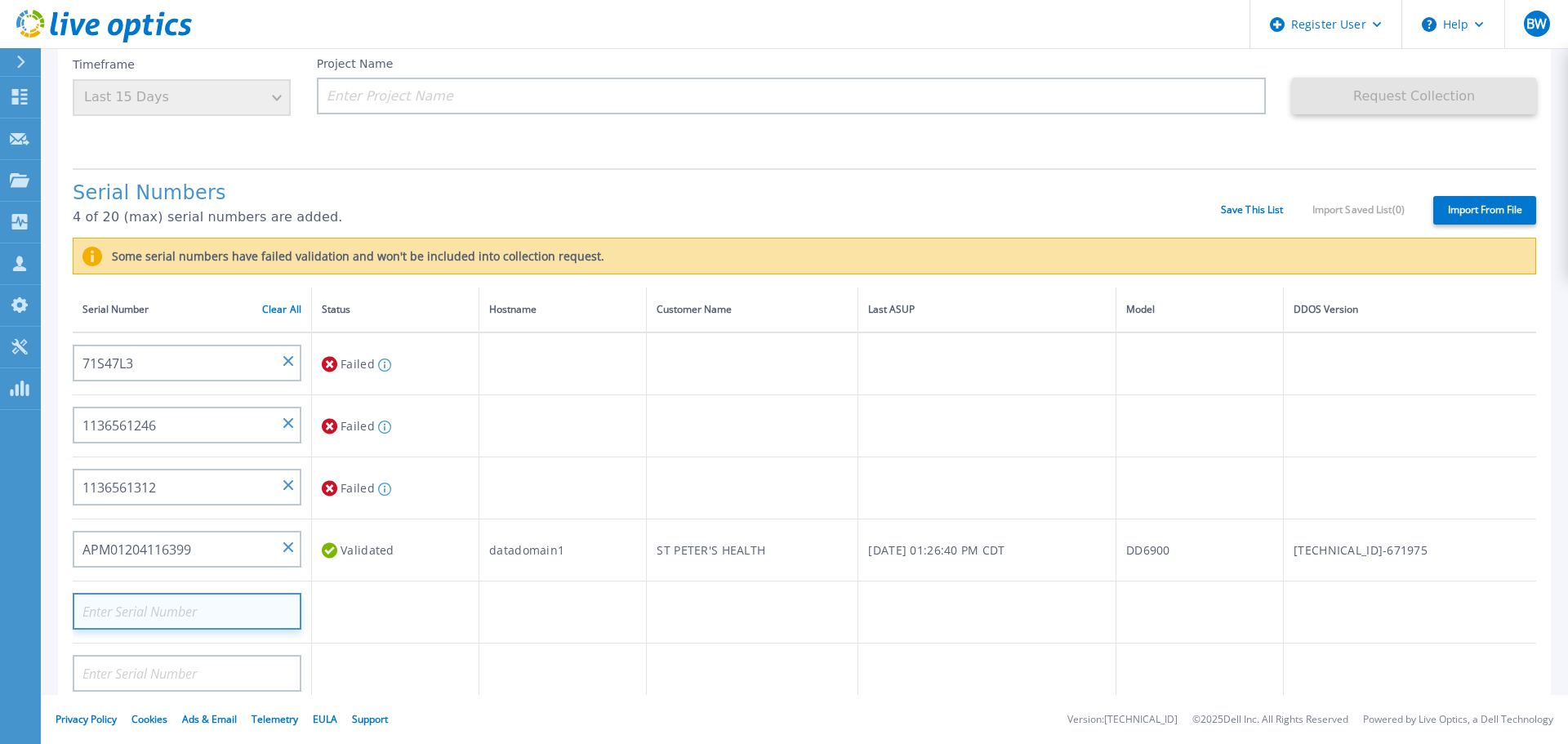
click at [127, 608] on input at bounding box center [187, 611] width 229 height 37
paste input "APM01204116400"
type input "APM01204116400"
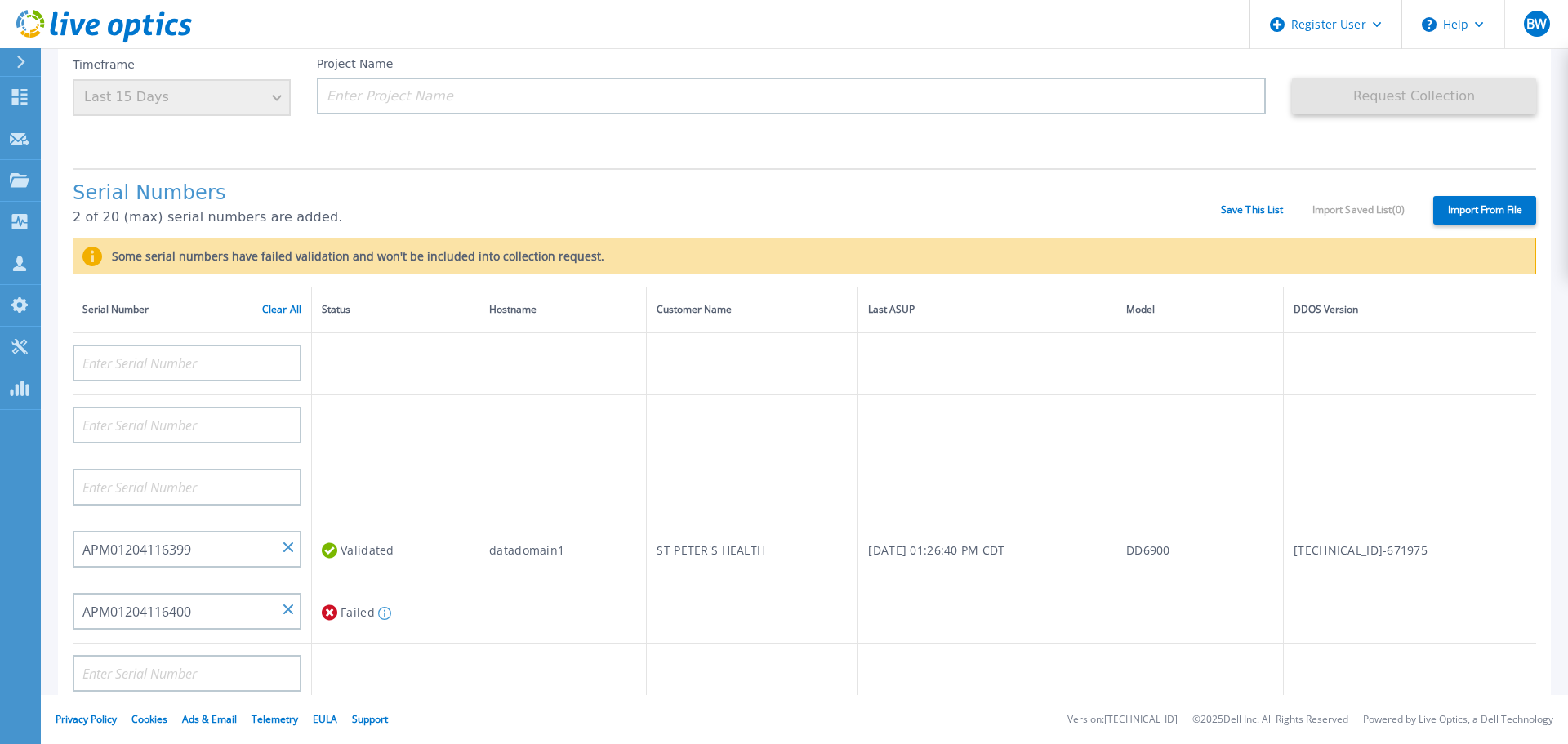
click at [509, 190] on h1 "Serial Numbers" at bounding box center [646, 193] width 1148 height 23
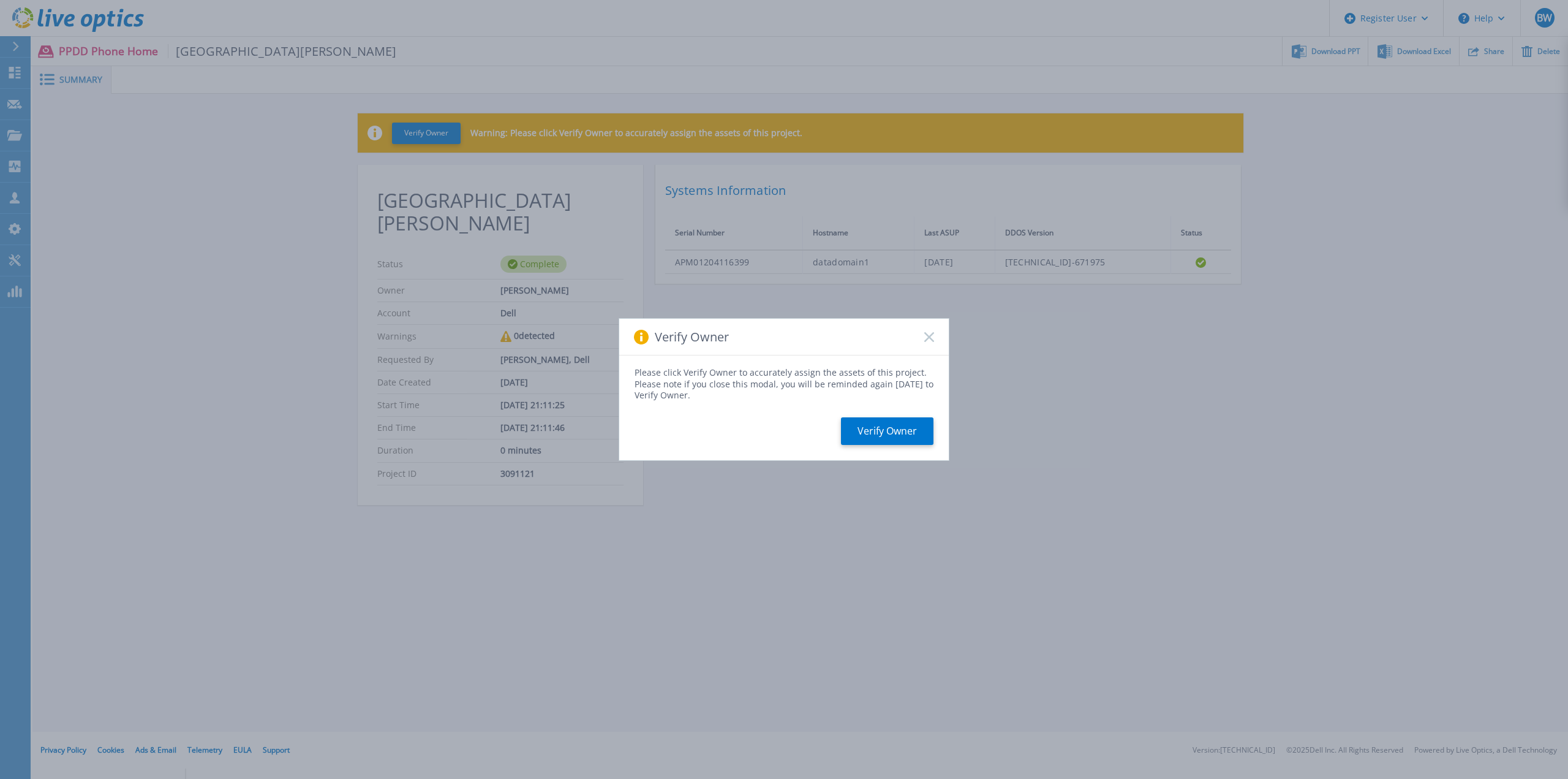
click at [928, 327] on div "Verify Owner" at bounding box center [784, 337] width 329 height 37
click at [933, 352] on div "Verify Owner" at bounding box center [784, 337] width 329 height 37
click at [925, 343] on div "Verify Owner" at bounding box center [784, 337] width 329 height 37
click at [930, 342] on div "Verify Owner" at bounding box center [784, 337] width 329 height 37
click at [925, 342] on div "Verify Owner" at bounding box center [784, 337] width 329 height 37
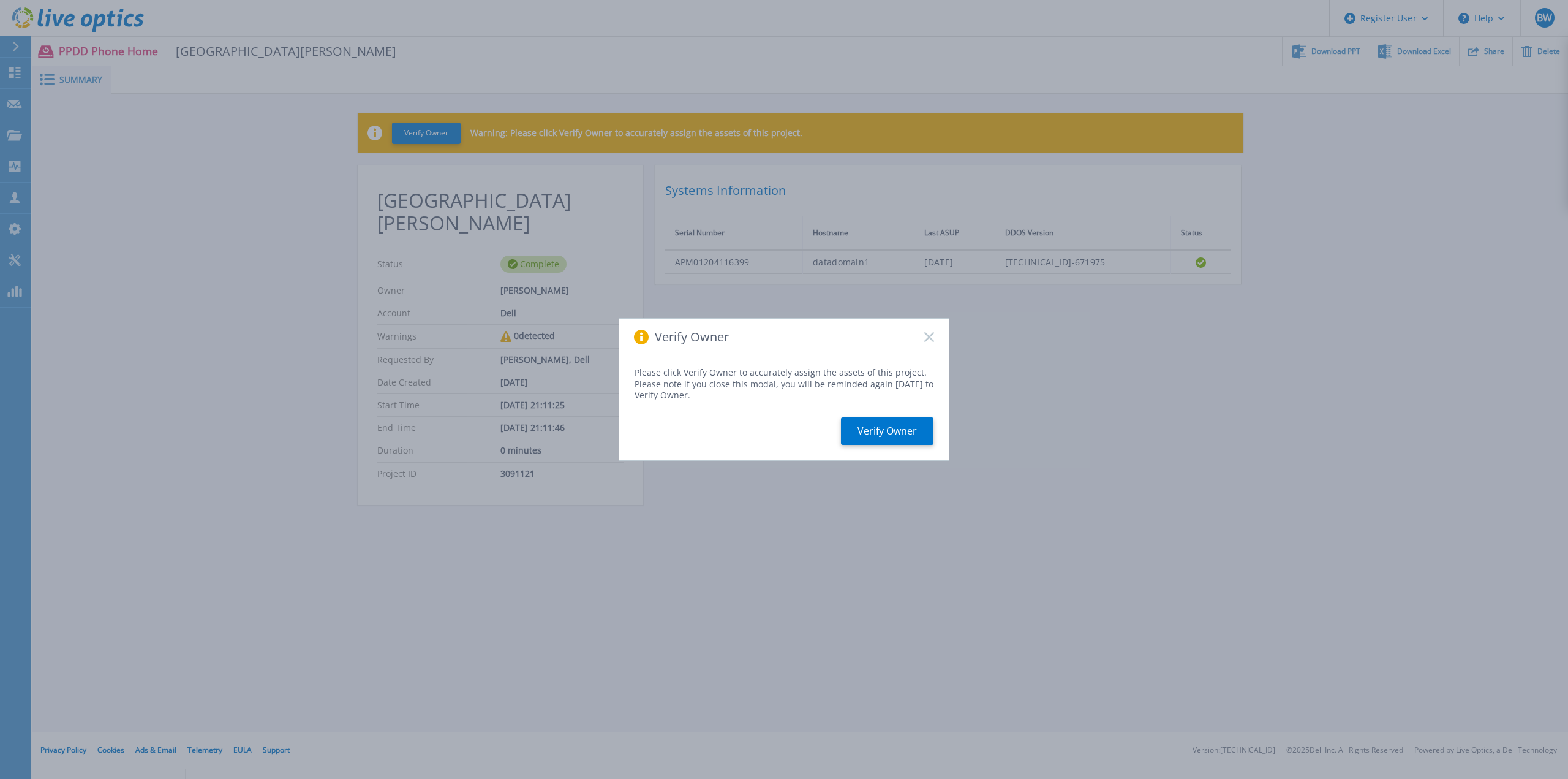
click at [928, 339] on rect at bounding box center [929, 336] width 10 height 10
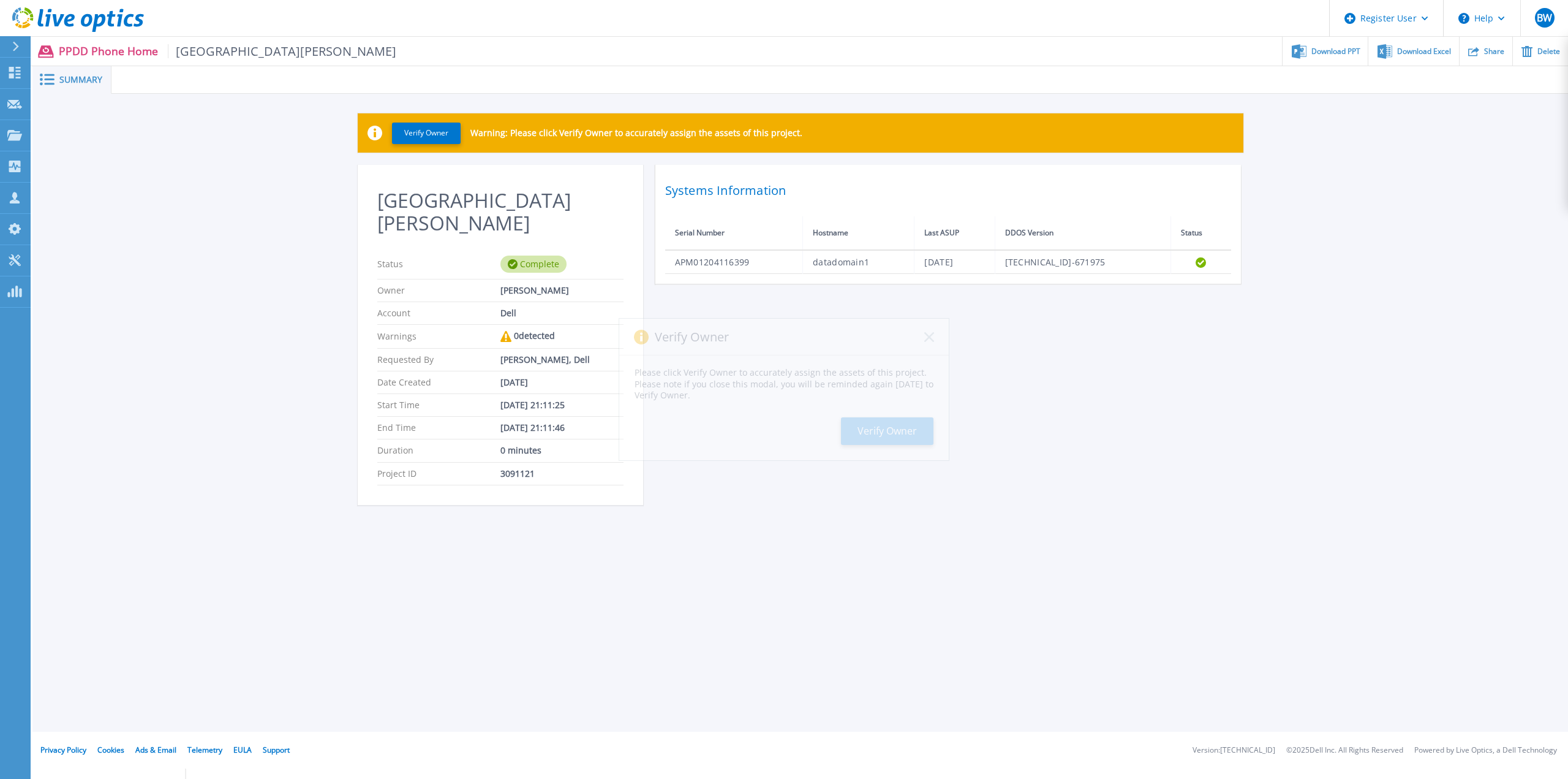
click at [892, 431] on button "Verify Owner" at bounding box center [887, 431] width 93 height 27
drag, startPoint x: 981, startPoint y: 427, endPoint x: 968, endPoint y: 421, distance: 14.3
click at [975, 423] on div "St Peters Hospital Status Complete Owner Branden Westhoff Account Dell Warnings…" at bounding box center [800, 342] width 886 height 355
click at [798, 391] on div "St Peters Hospital Status Complete Owner Branden Westhoff Account Dell Warnings…" at bounding box center [800, 342] width 886 height 355
click at [792, 388] on div "St Peters Hospital Status Complete Owner Branden Westhoff Account Dell Warnings…" at bounding box center [800, 342] width 886 height 355
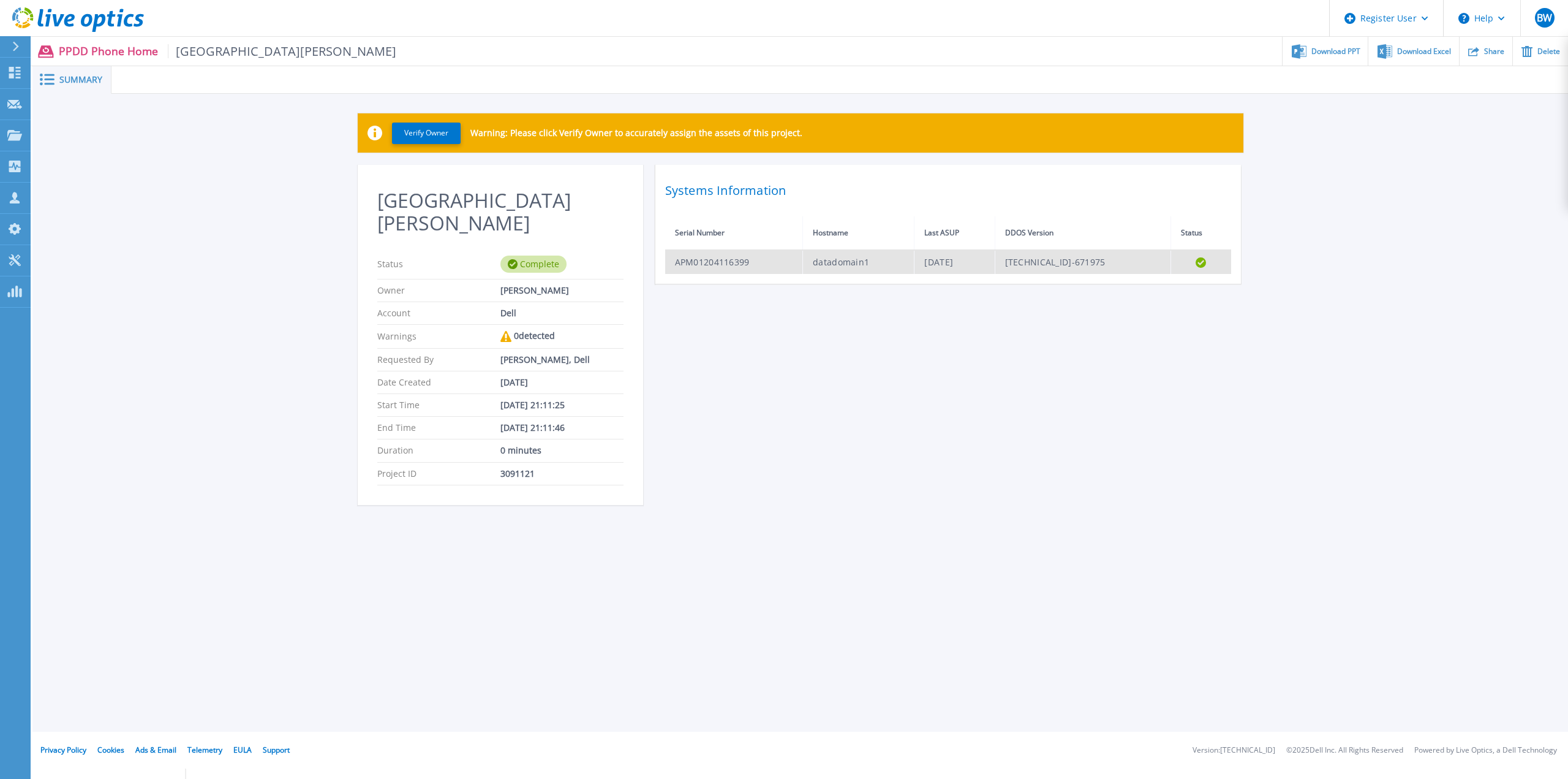
click at [759, 270] on td "APM01204116399" at bounding box center [734, 261] width 138 height 24
click at [744, 261] on td "APM01204116399" at bounding box center [734, 261] width 138 height 24
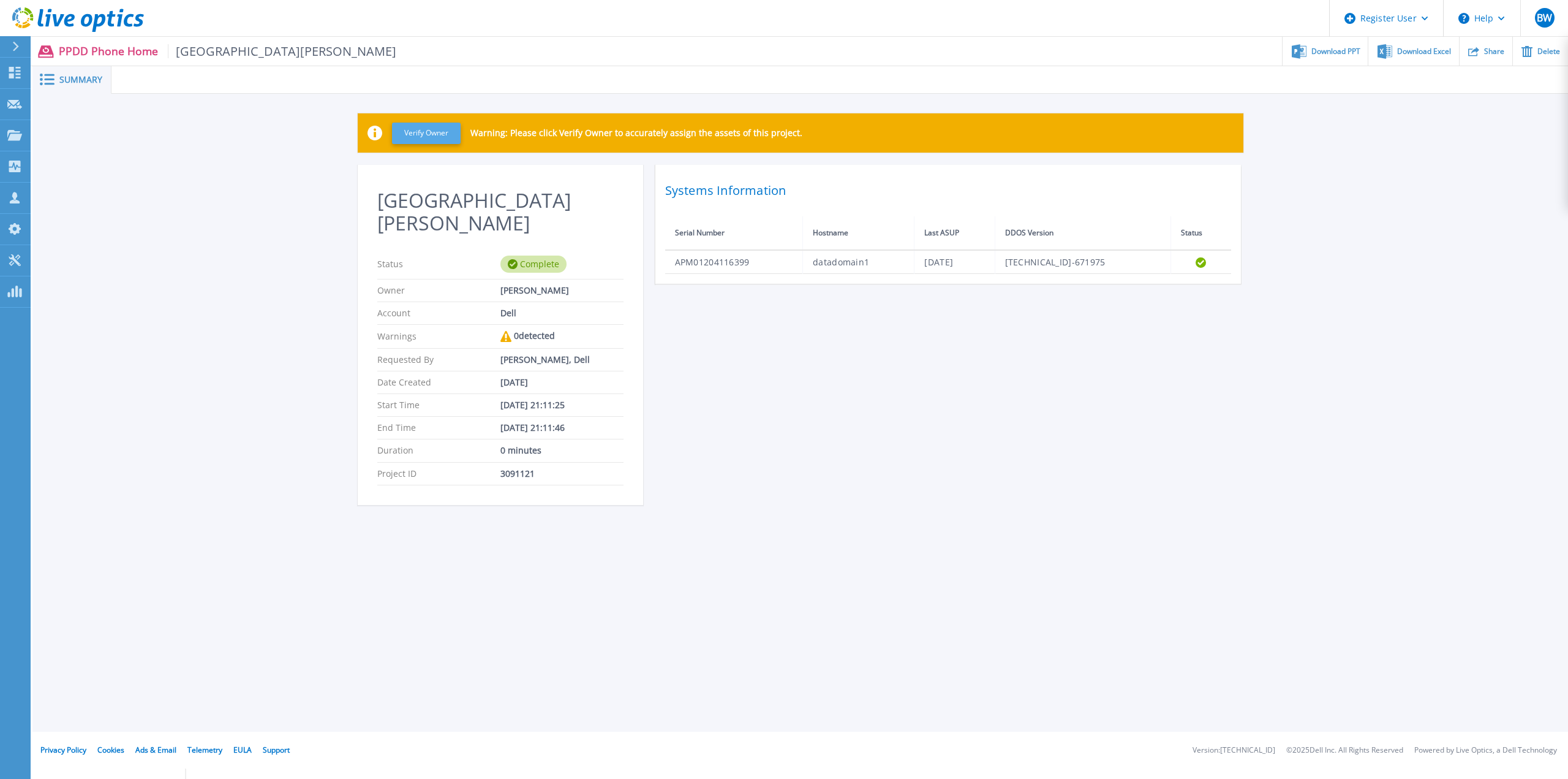
click at [437, 128] on button "Verify Owner" at bounding box center [427, 133] width 69 height 21
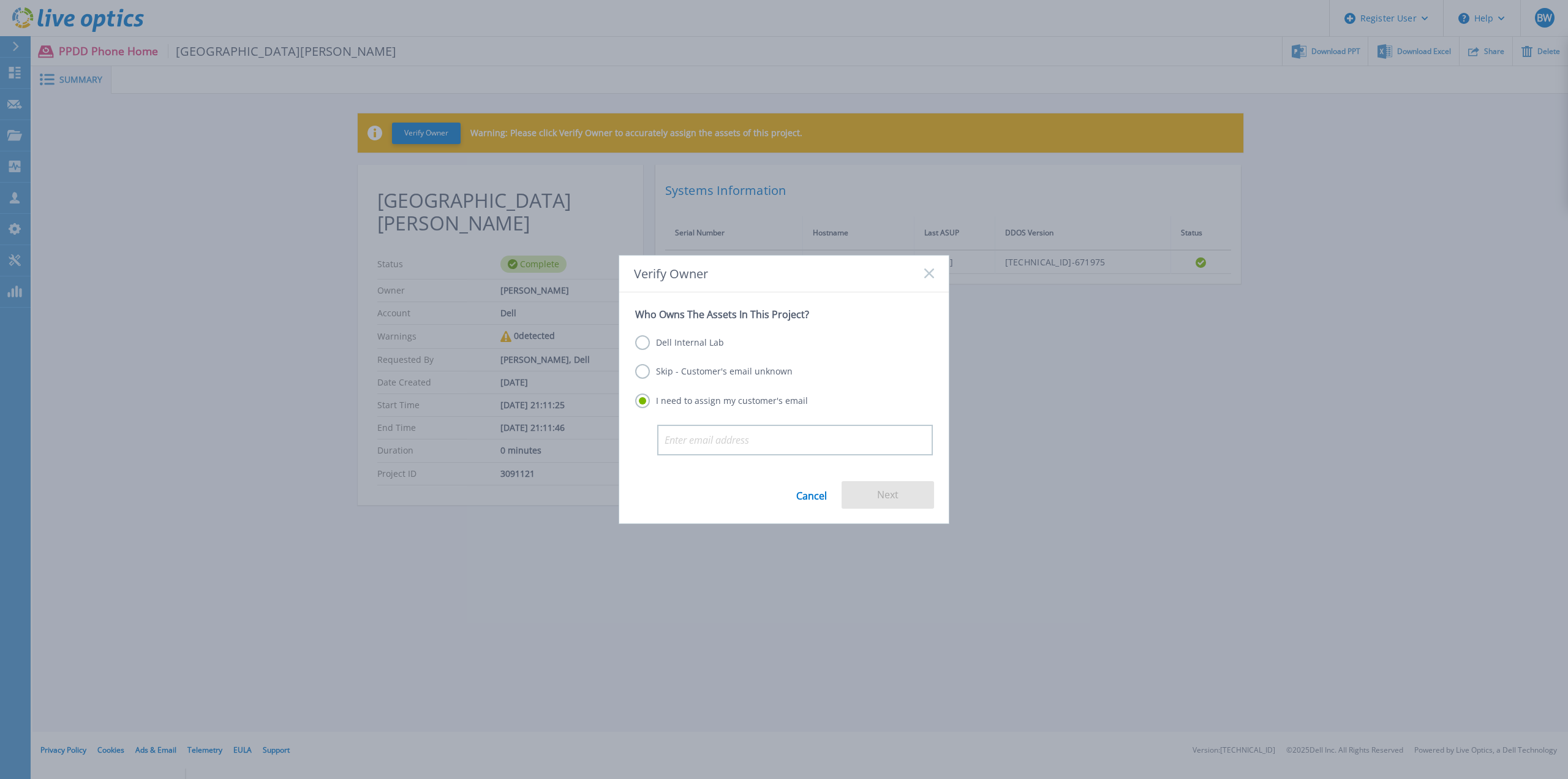
click at [650, 369] on label "Skip - Customer's email unknown" at bounding box center [714, 371] width 158 height 14
click at [0, 0] on input "Skip - Customer's email unknown" at bounding box center [0, 0] width 0 height 0
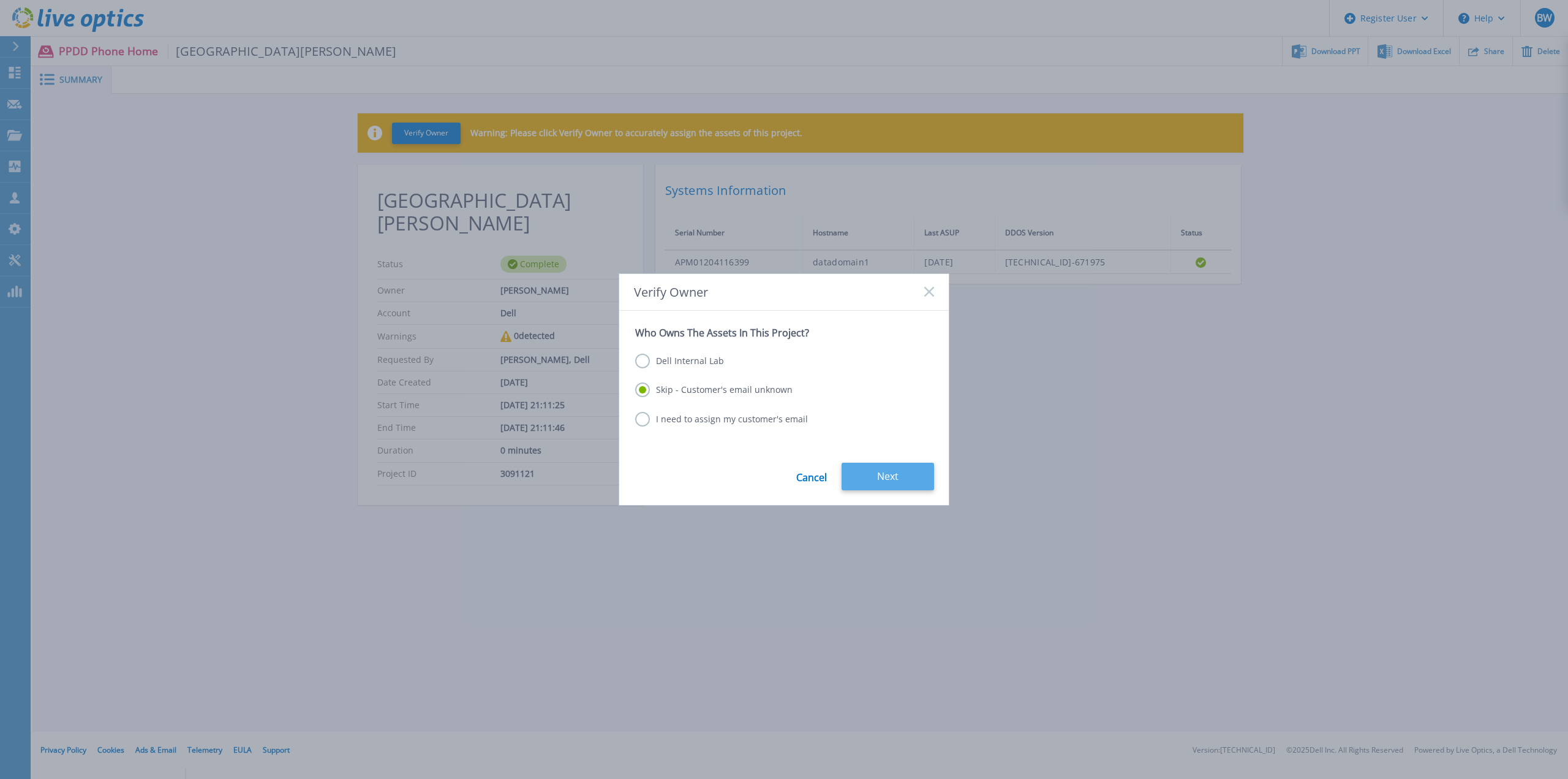
click at [890, 463] on button "Next" at bounding box center [888, 476] width 93 height 27
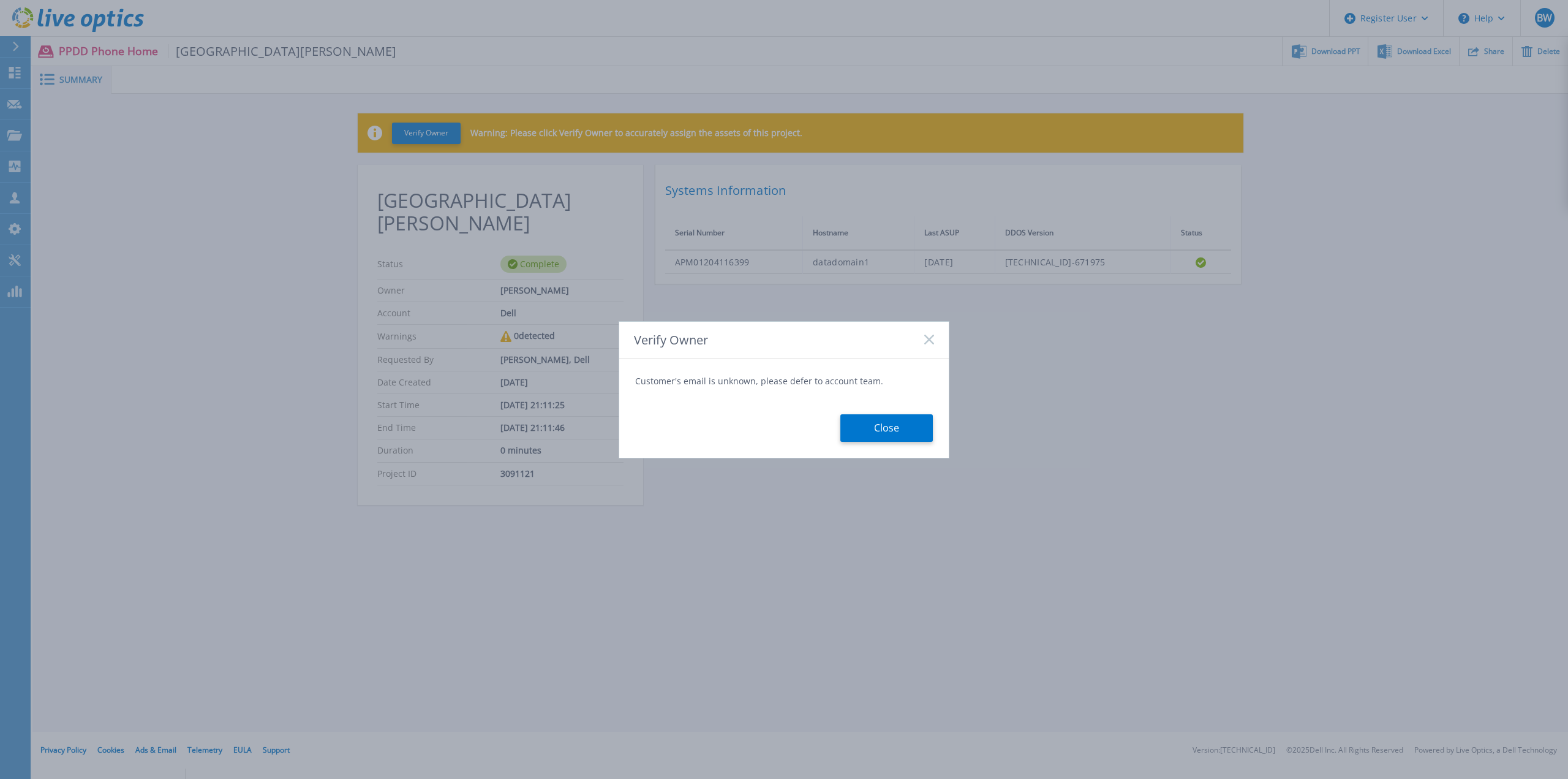
click at [884, 442] on form "Customer's email is unknown, please defer to account team. Close" at bounding box center [784, 408] width 329 height 100
click at [879, 429] on button "Close" at bounding box center [886, 428] width 93 height 27
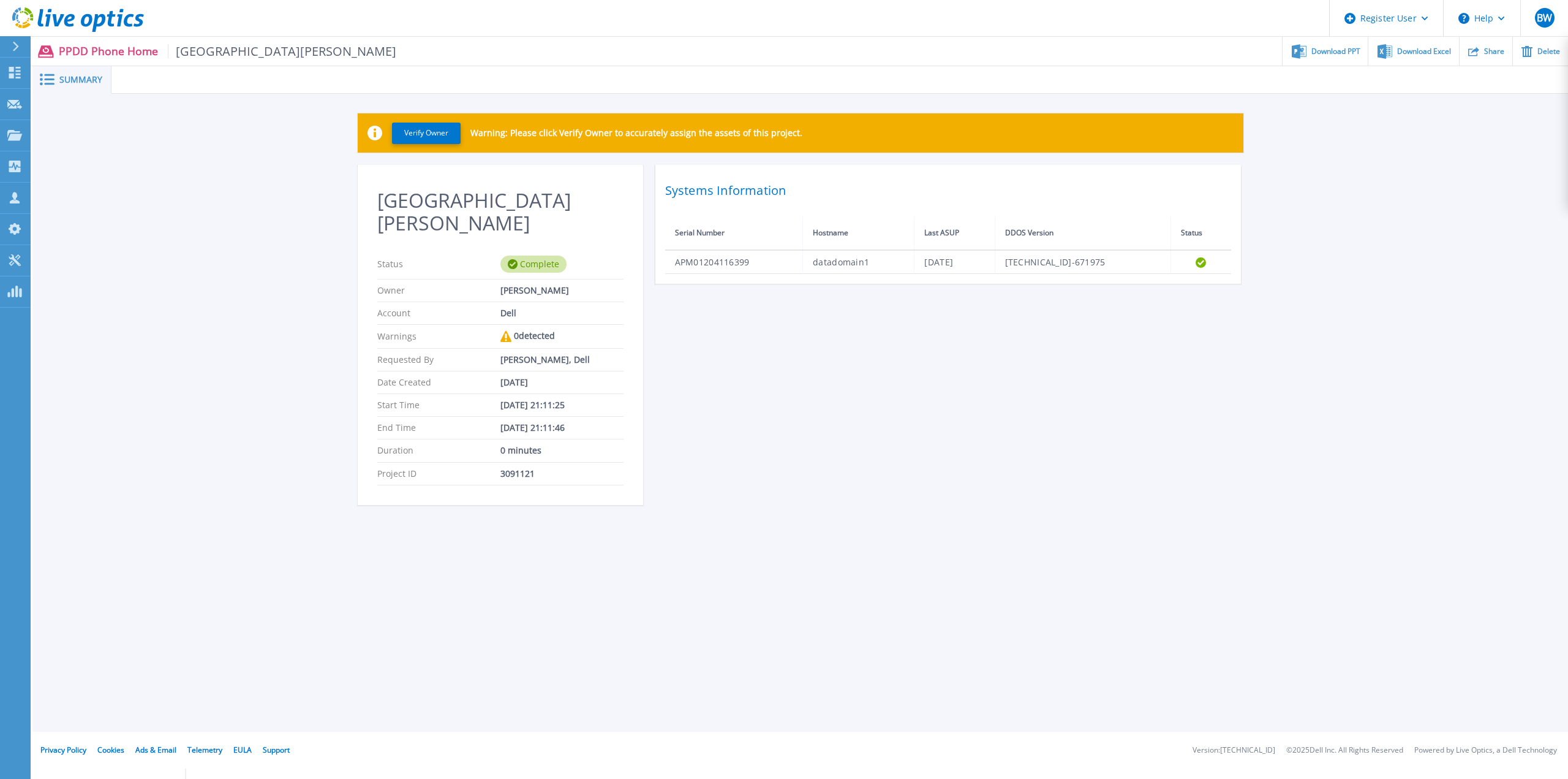
click at [825, 429] on div "St Peters Hospital Status Complete Owner Branden Westhoff Account Dell Warnings…" at bounding box center [800, 342] width 886 height 355
click at [17, 84] on link "Dashboard Dashboard" at bounding box center [15, 73] width 31 height 32
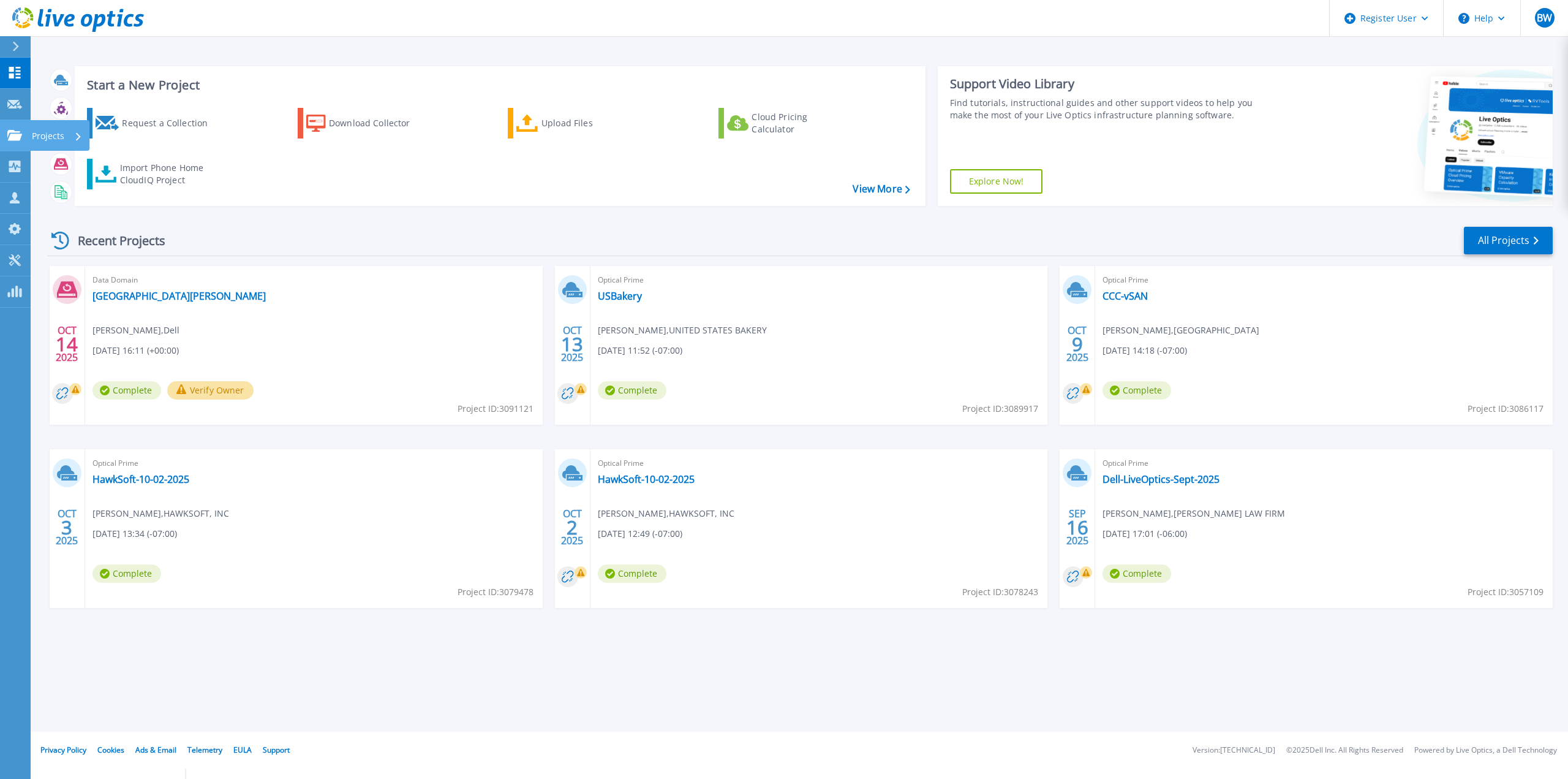
click at [5, 139] on link "Projects Projects" at bounding box center [15, 136] width 31 height 32
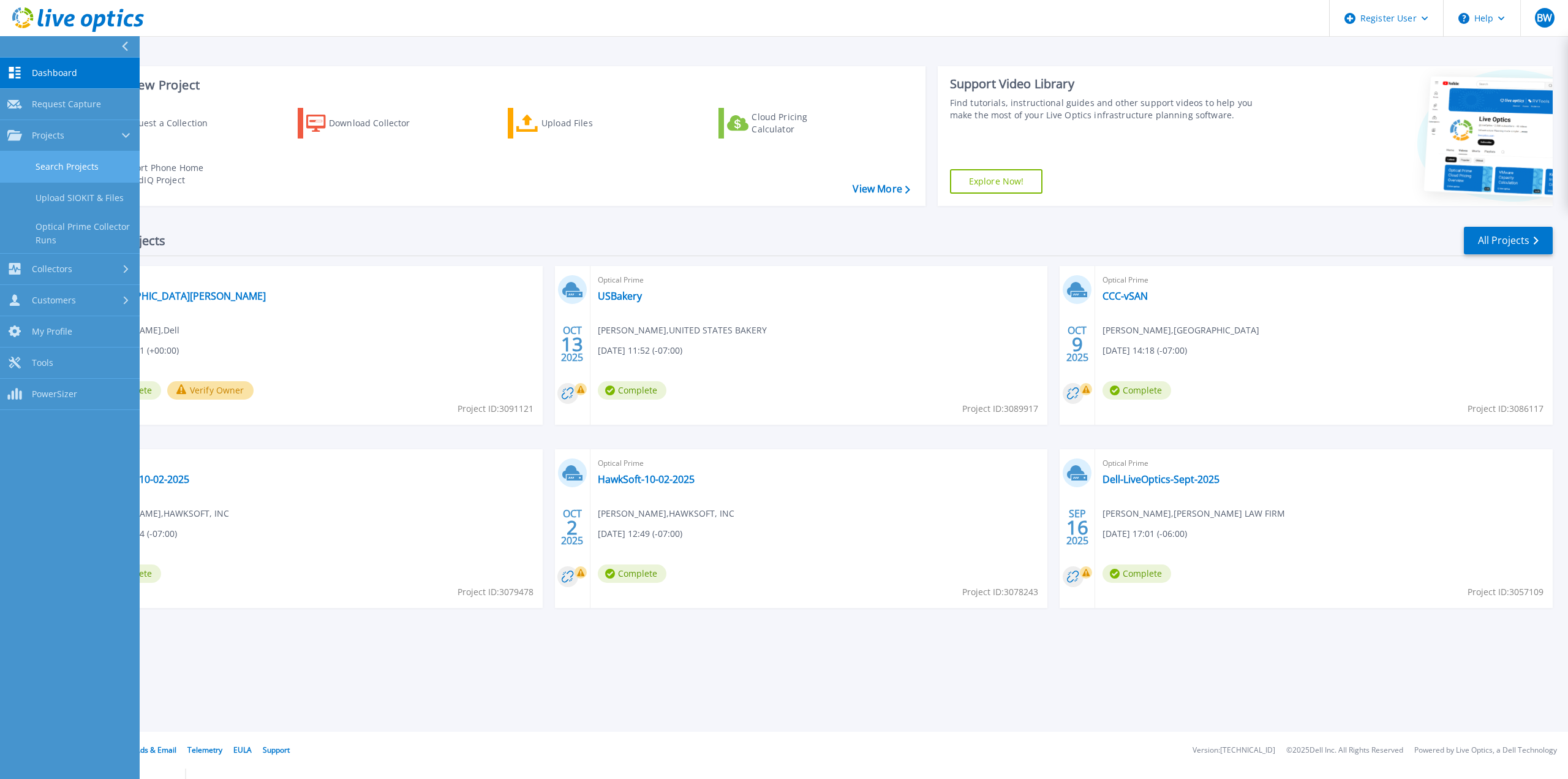
click at [17, 169] on link "Search Projects" at bounding box center [70, 167] width 140 height 32
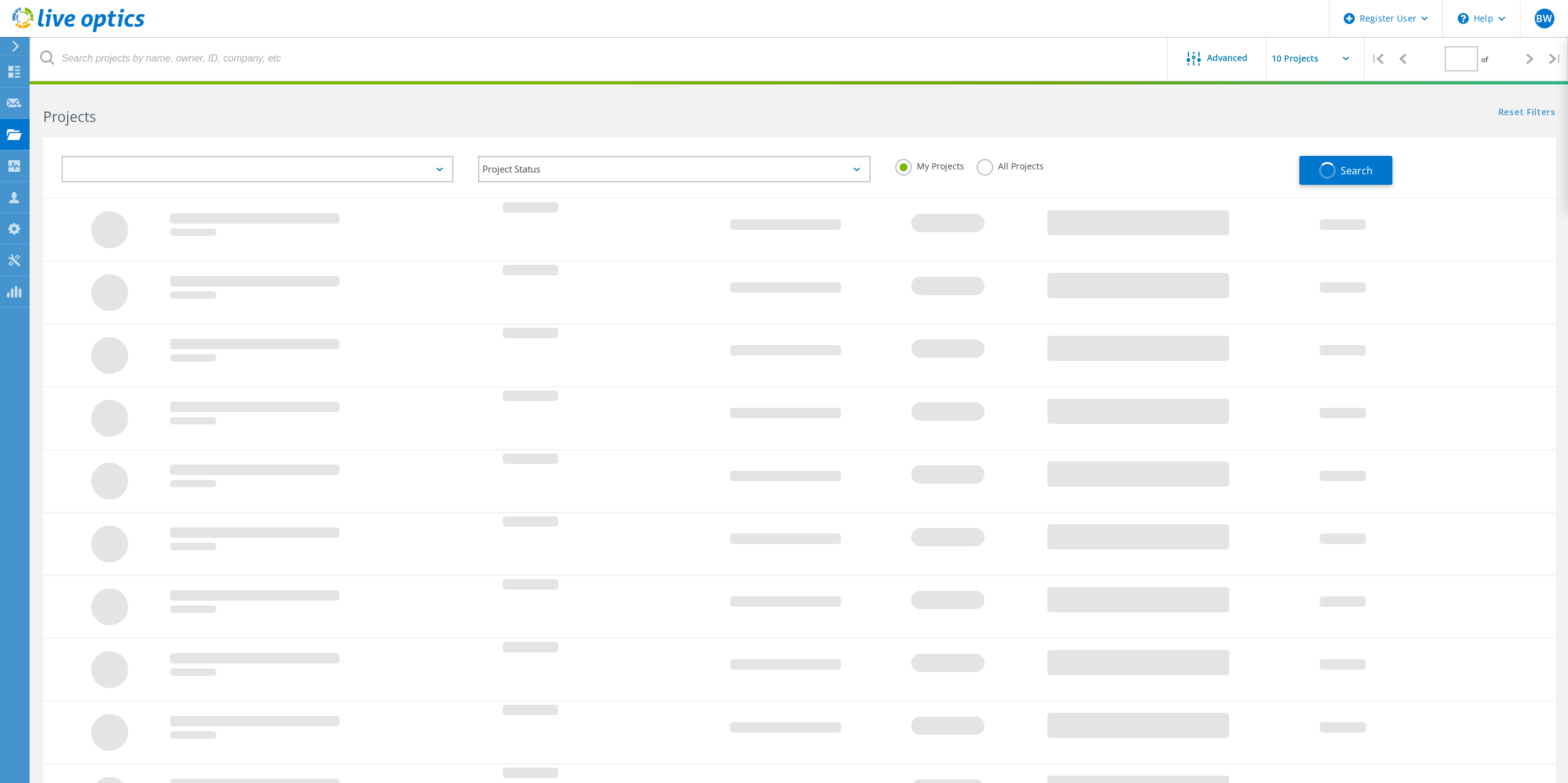
type input "1"
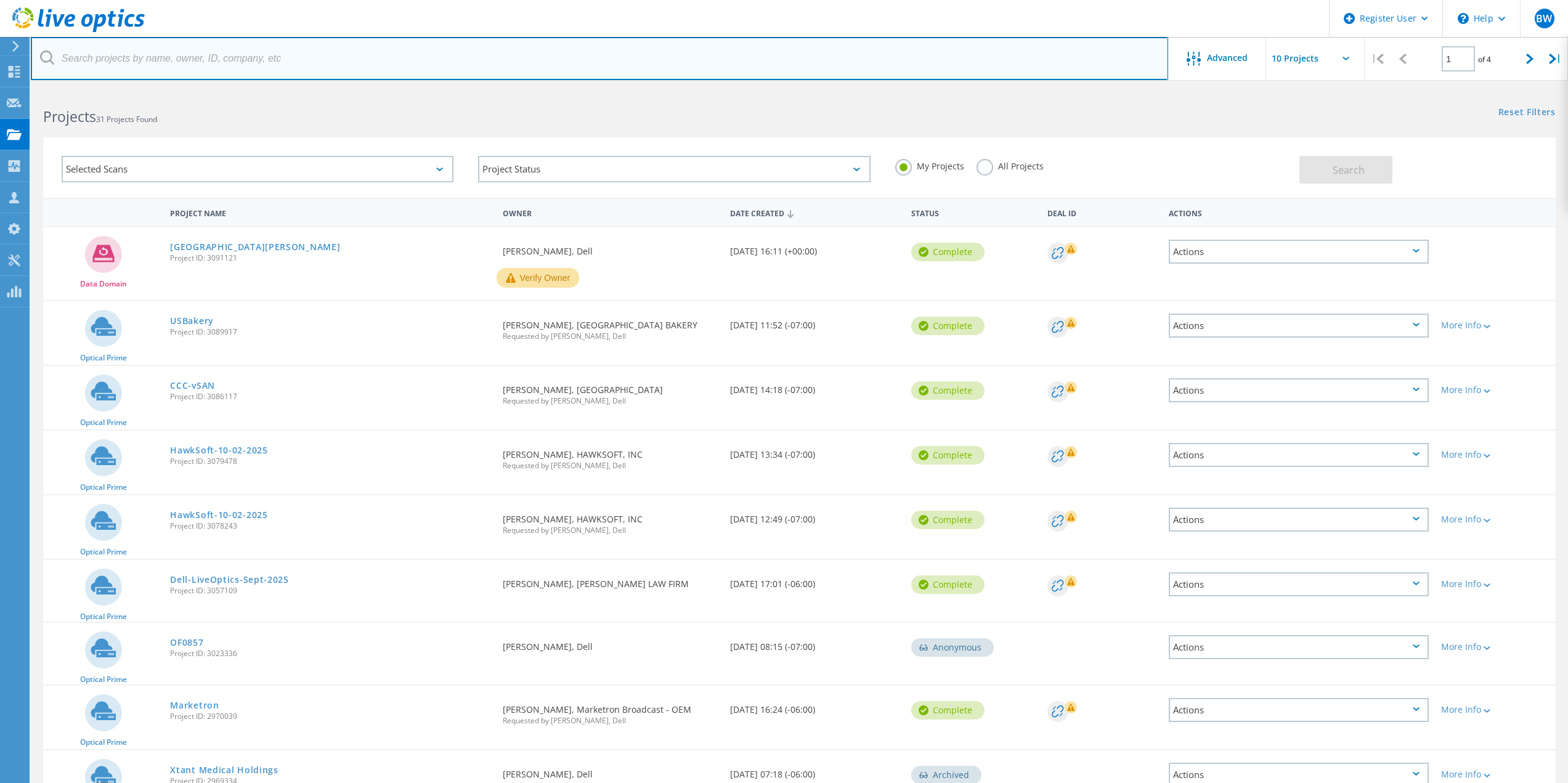
click at [137, 43] on input "text" at bounding box center [599, 59] width 1138 height 43
type input "@[DOMAIN_NAME]"
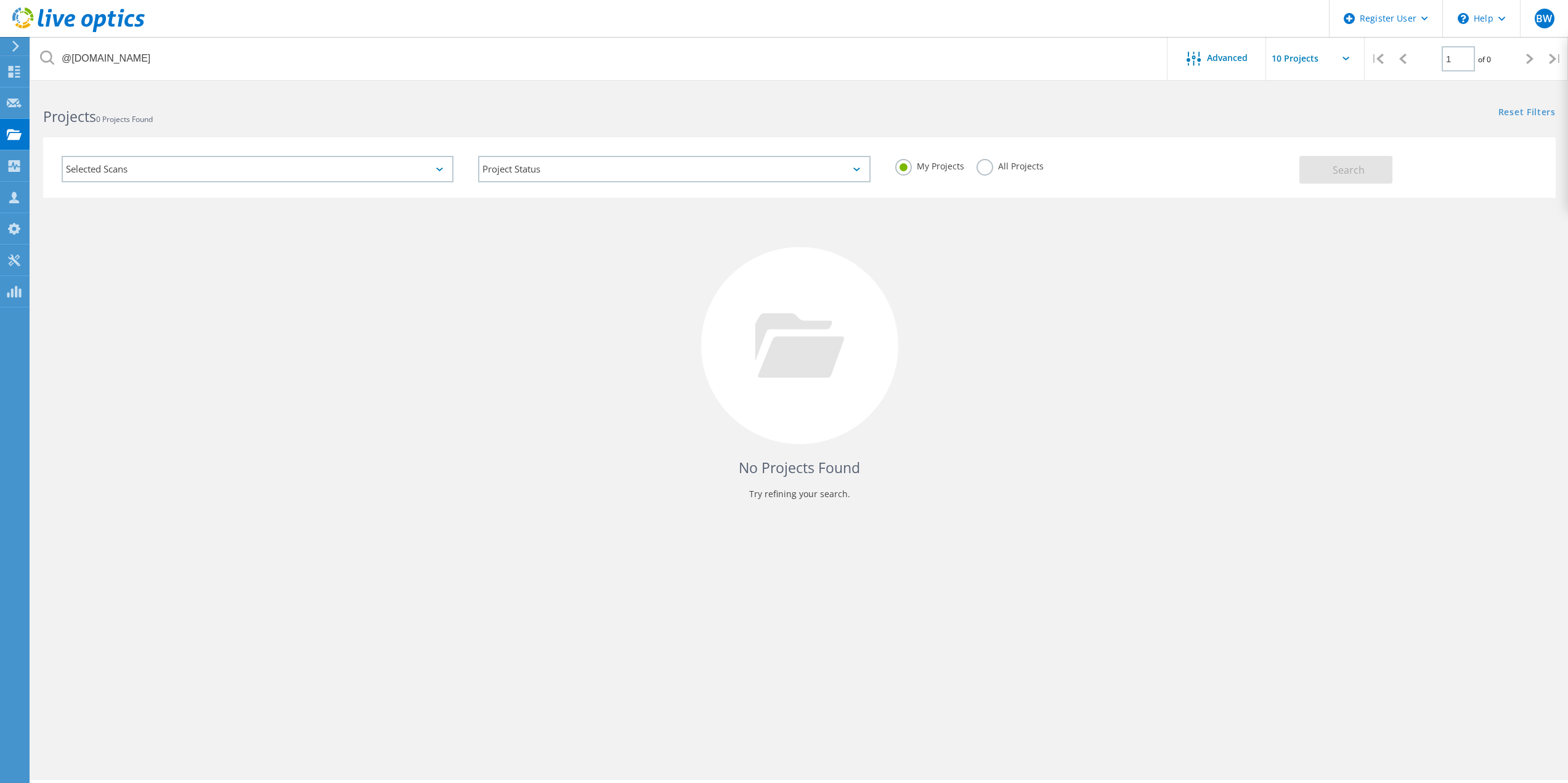
click at [991, 167] on label "All Projects" at bounding box center [1009, 164] width 67 height 12
click at [0, 0] on input "All Projects" at bounding box center [0, 0] width 0 height 0
click at [1338, 190] on div "Selected Scans Project Status In Progress Complete Published Anonymous Archived…" at bounding box center [800, 168] width 1512 height 61
click at [1339, 175] on span "Search" at bounding box center [1349, 170] width 32 height 14
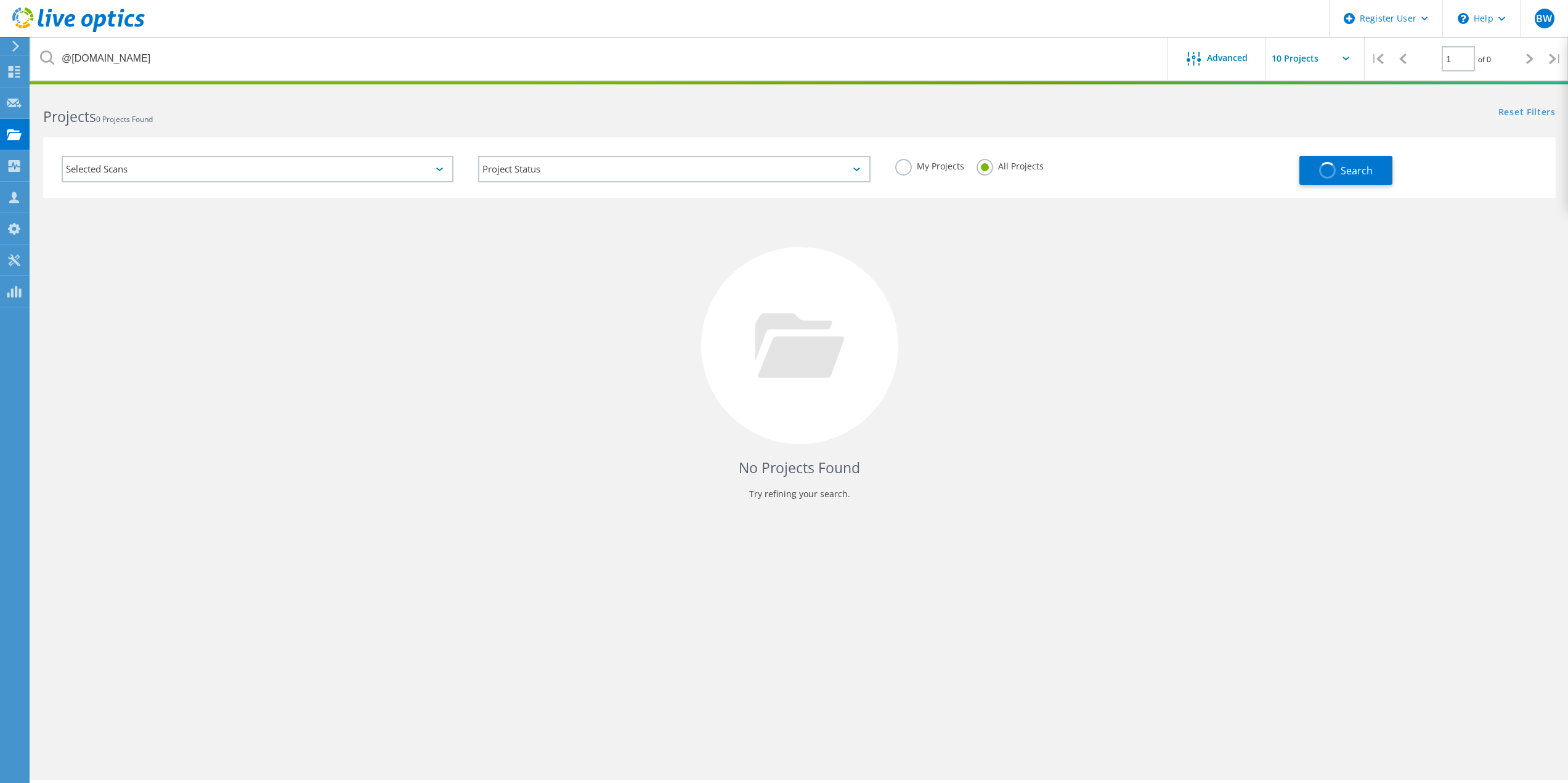
drag, startPoint x: 1267, startPoint y: 152, endPoint x: 1289, endPoint y: 167, distance: 26.6
click at [1269, 156] on div "My Projects All Projects" at bounding box center [1091, 166] width 417 height 46
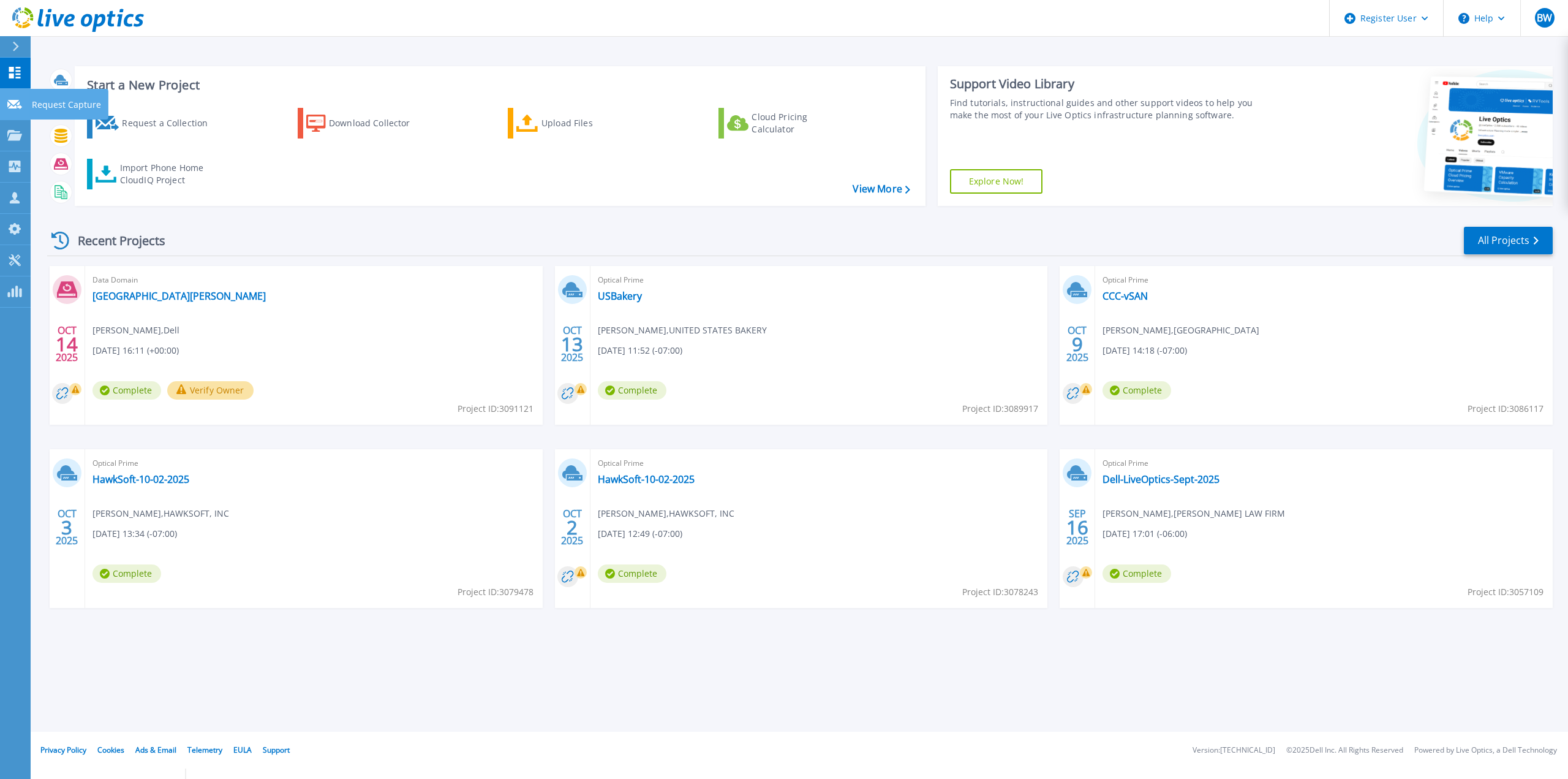
click at [22, 113] on link "Request Capture Request Capture" at bounding box center [15, 104] width 31 height 32
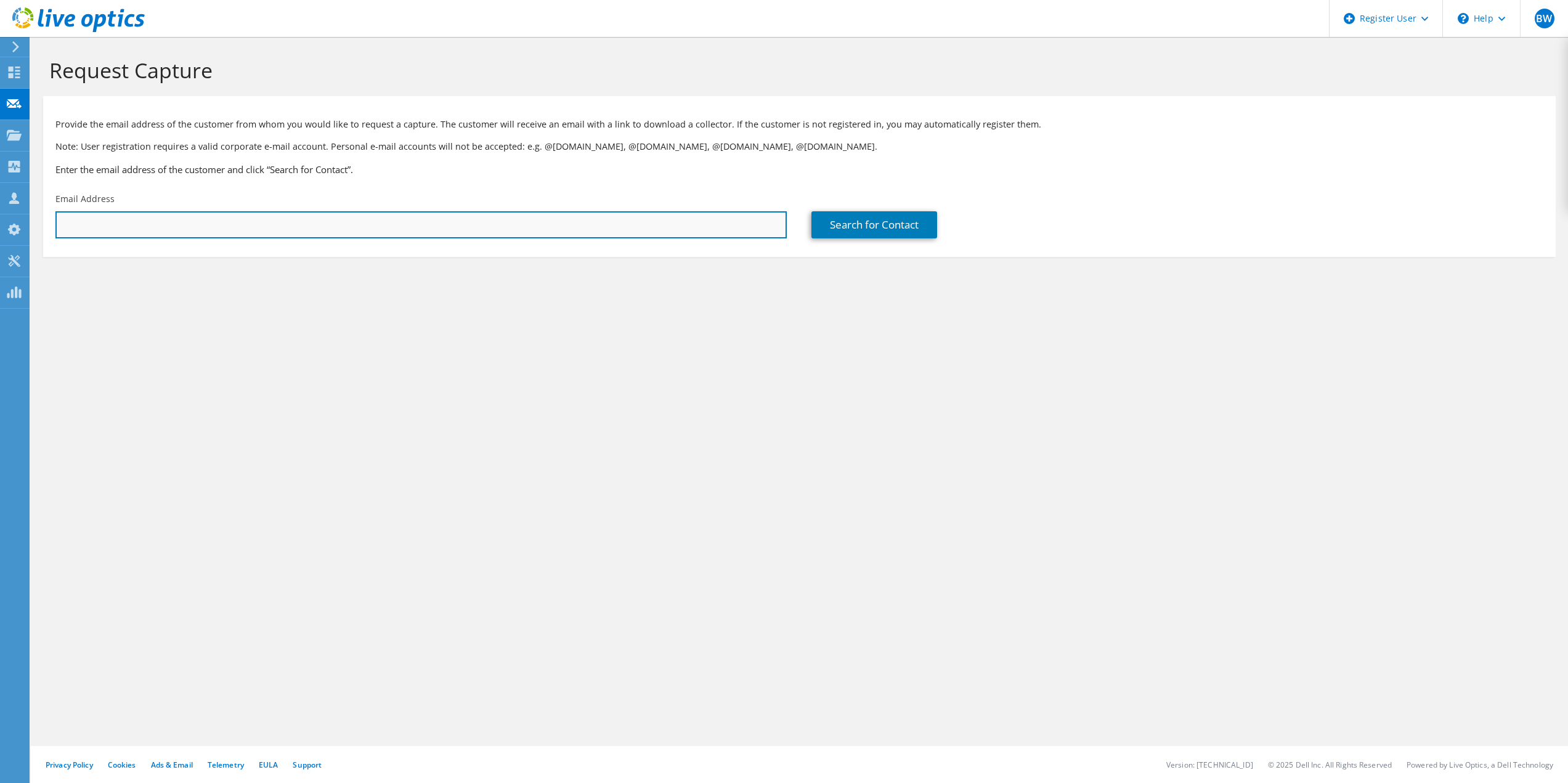
click at [146, 220] on input "text" at bounding box center [421, 224] width 731 height 27
paste input "[PERSON_NAME][EMAIL_ADDRESS][PERSON_NAME][DOMAIN_NAME]"
type input "[PERSON_NAME][EMAIL_ADDRESS][PERSON_NAME][DOMAIN_NAME]"
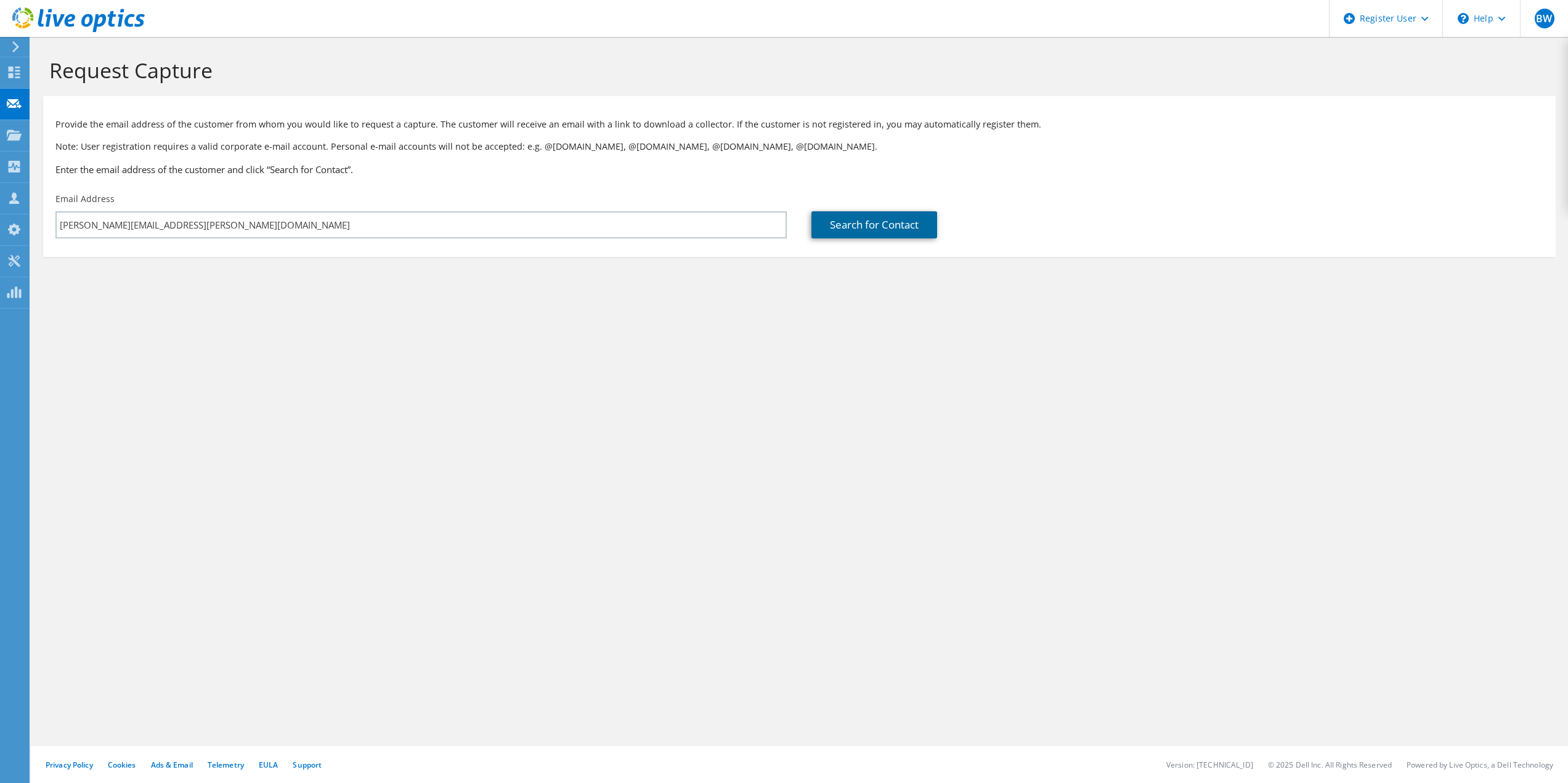
click at [887, 219] on link "Search for Contact" at bounding box center [874, 224] width 126 height 27
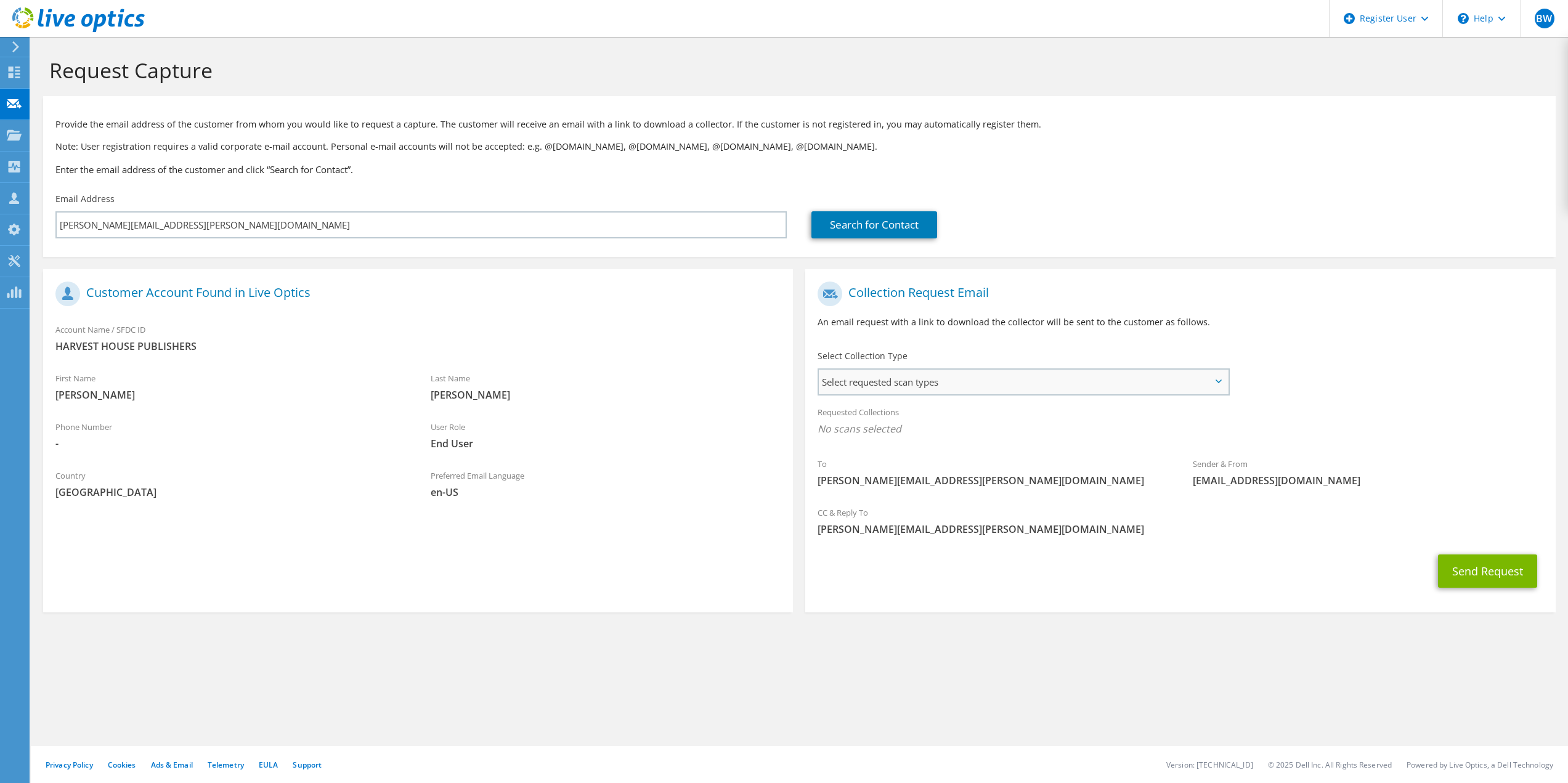
click at [902, 372] on span "Select requested scan types" at bounding box center [1023, 382] width 408 height 25
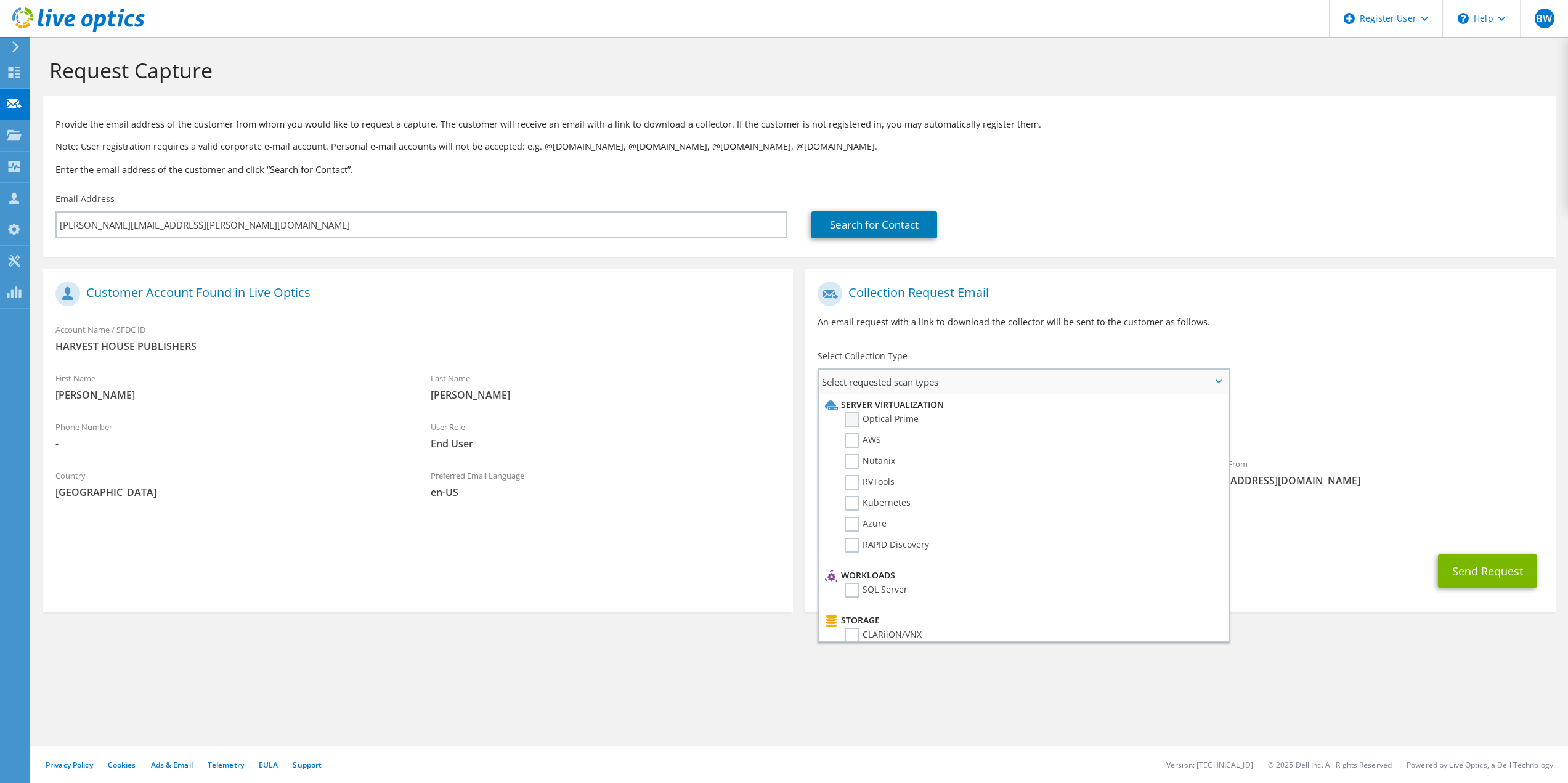
click at [854, 422] on label "Optical Prime" at bounding box center [881, 419] width 74 height 14
click at [0, 0] on input "Optical Prime" at bounding box center [0, 0] width 0 height 0
click at [1310, 285] on h1 "Collection Request Email" at bounding box center [1177, 294] width 719 height 25
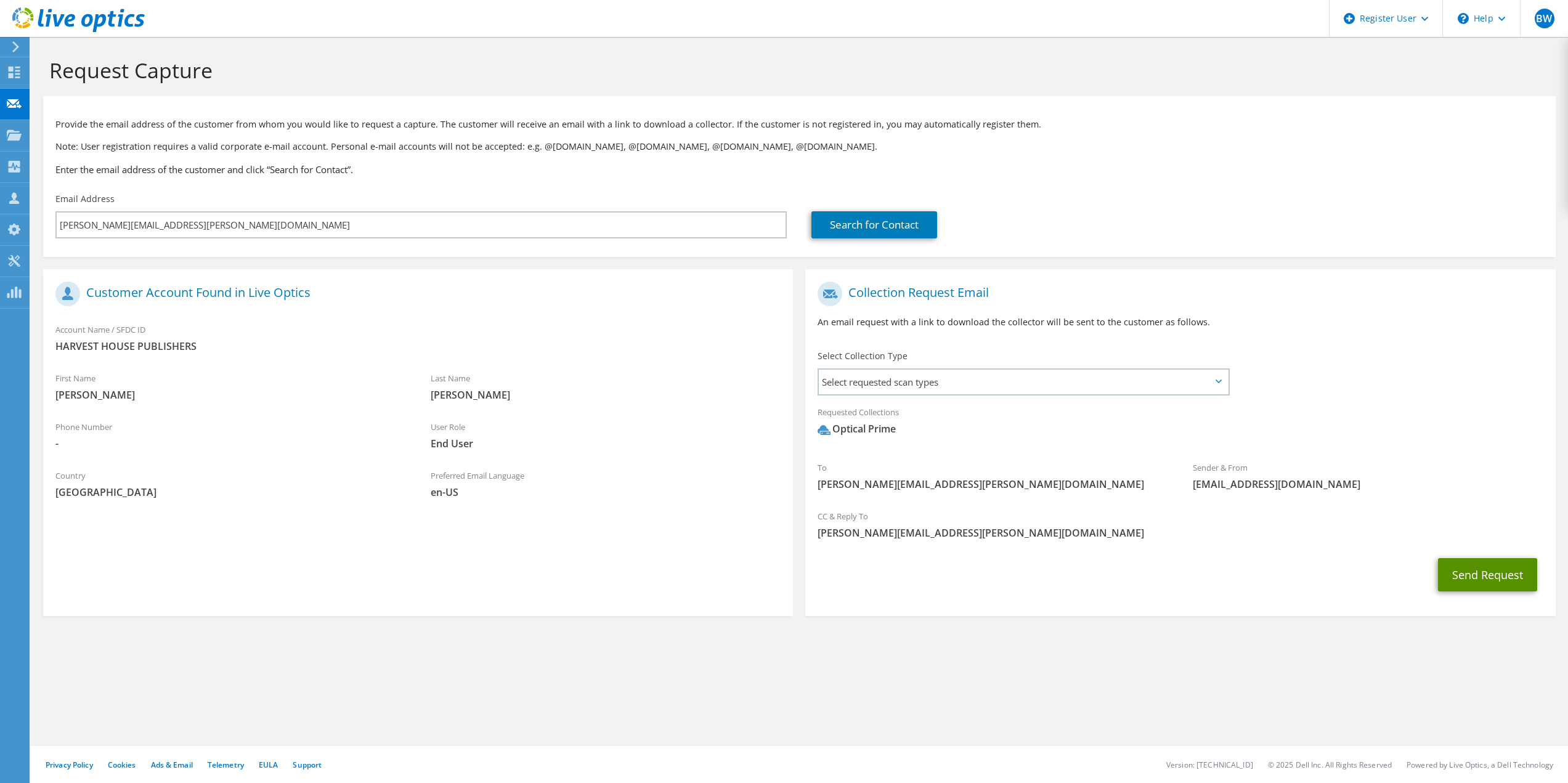
click at [1458, 563] on button "Send Request" at bounding box center [1487, 575] width 99 height 33
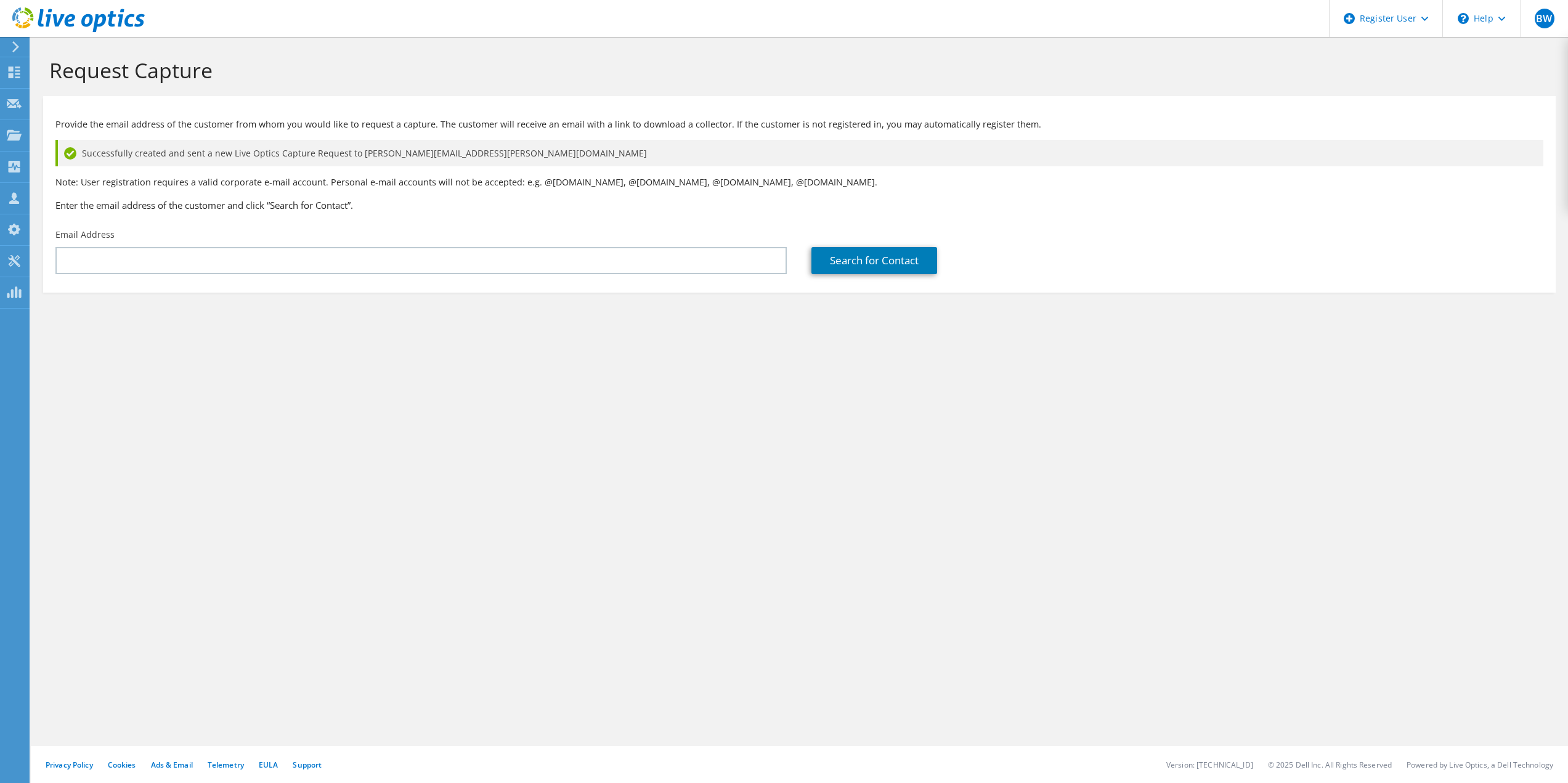
drag, startPoint x: 1501, startPoint y: 567, endPoint x: 1494, endPoint y: 572, distance: 8.6
click at [1501, 566] on div "Request Capture Provide the email address of the customer from whom you would l…" at bounding box center [800, 410] width 1537 height 746
